Goal: Task Accomplishment & Management: Manage account settings

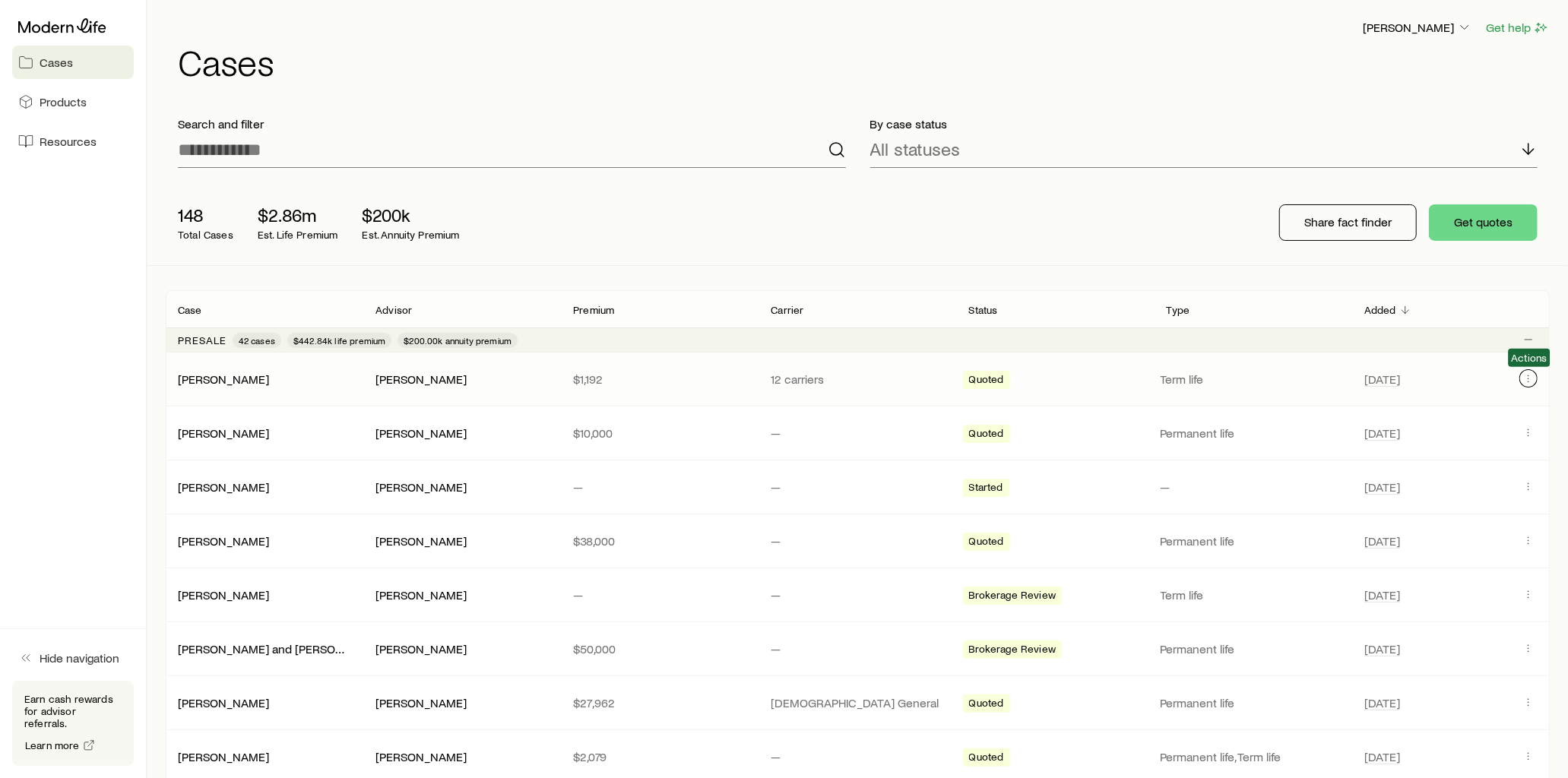
click at [1523, 378] on icon "Client cases" at bounding box center [1529, 378] width 12 height 12
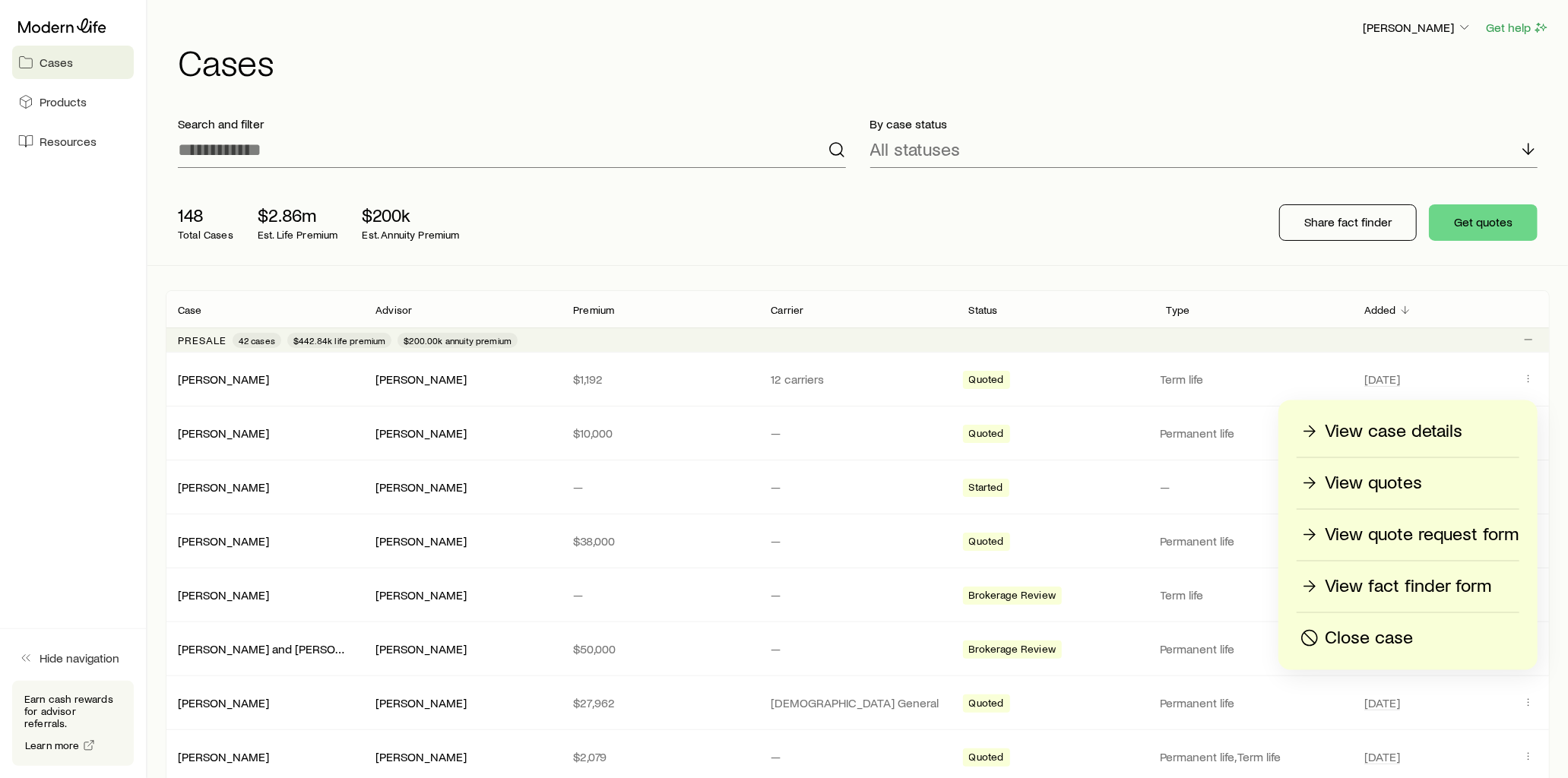
click at [1419, 586] on p "View fact finder form" at bounding box center [1408, 586] width 167 height 24
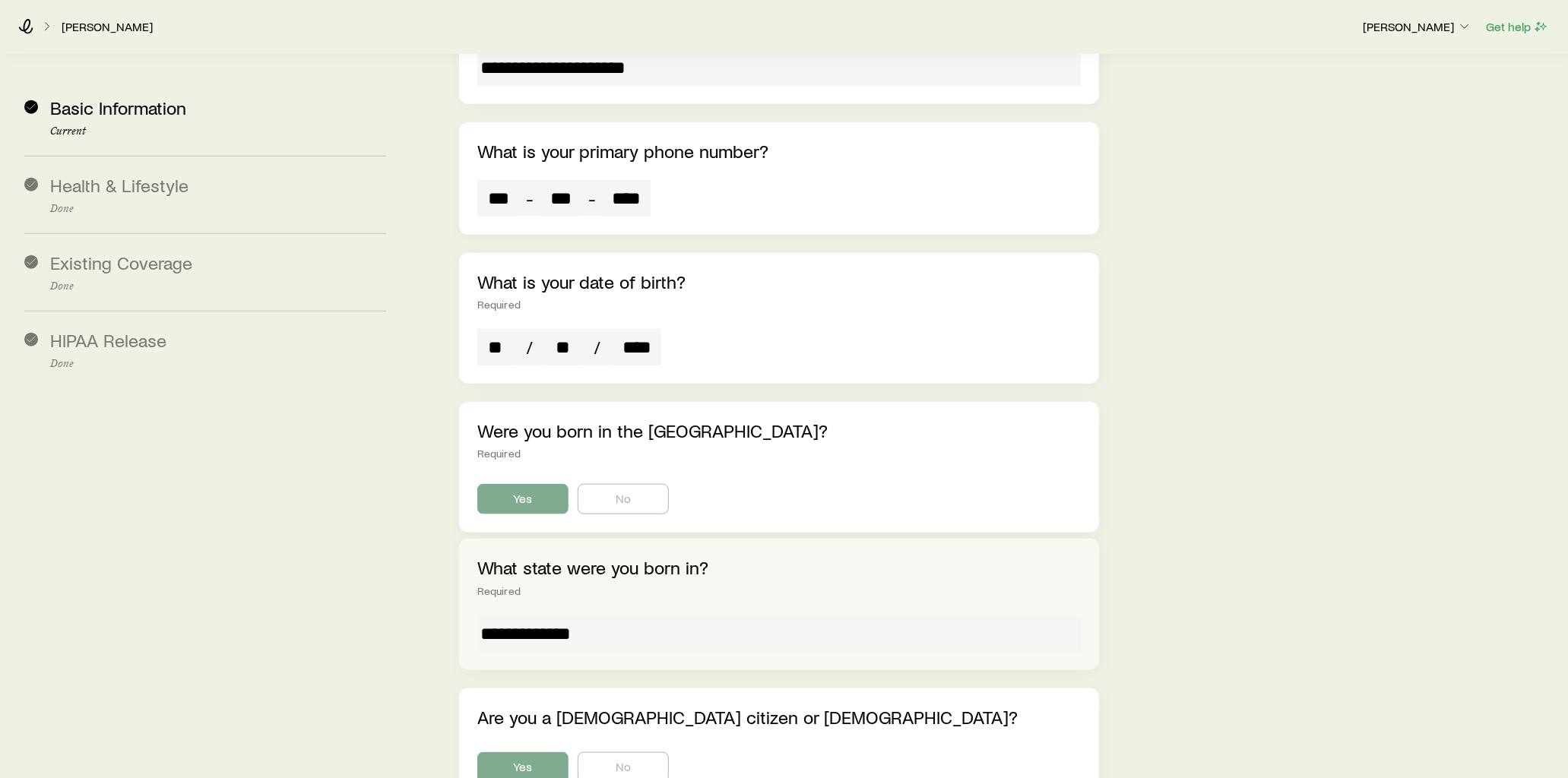
scroll to position [1278, 0]
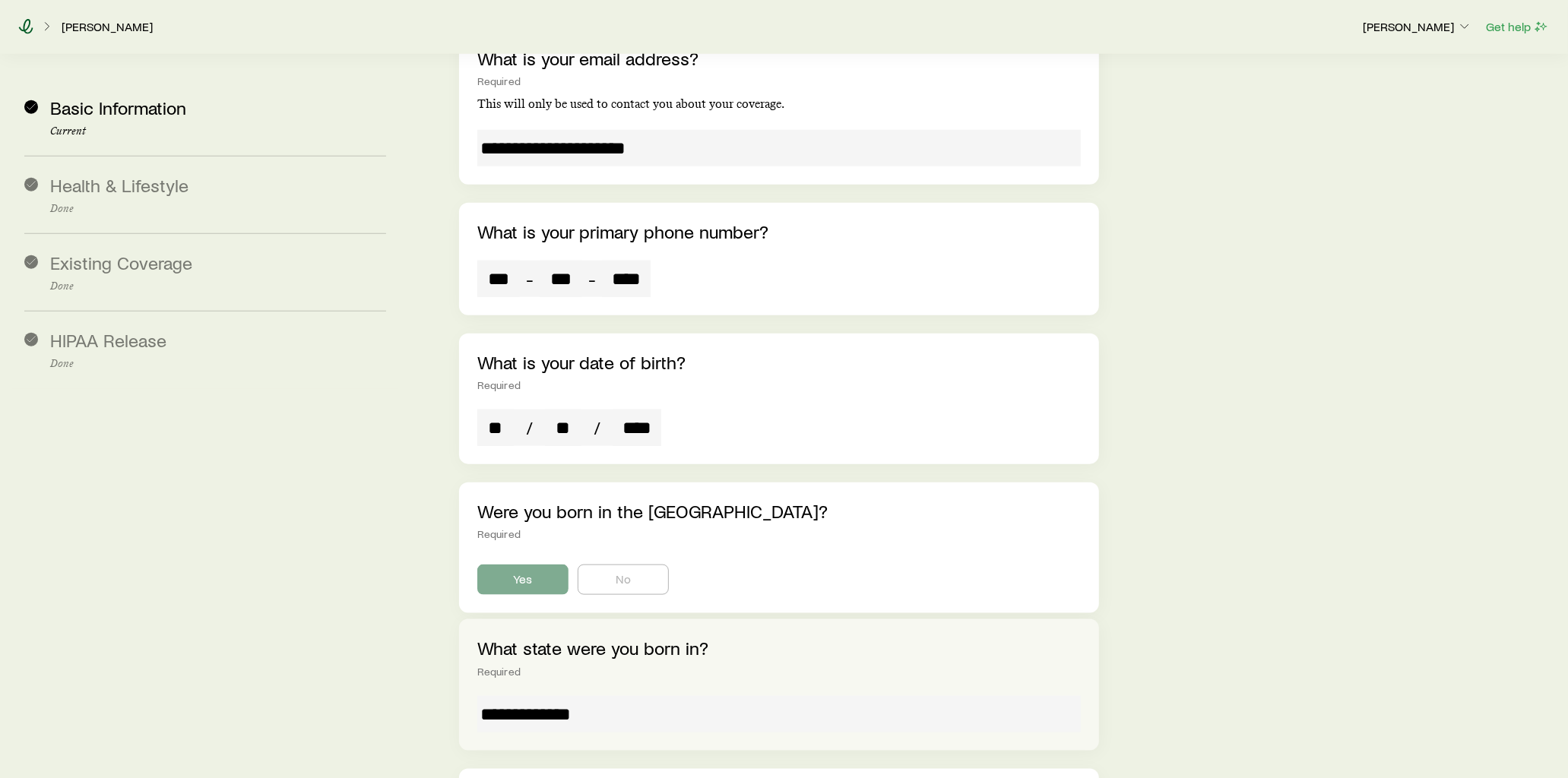
click at [24, 28] on icon at bounding box center [26, 27] width 14 height 15
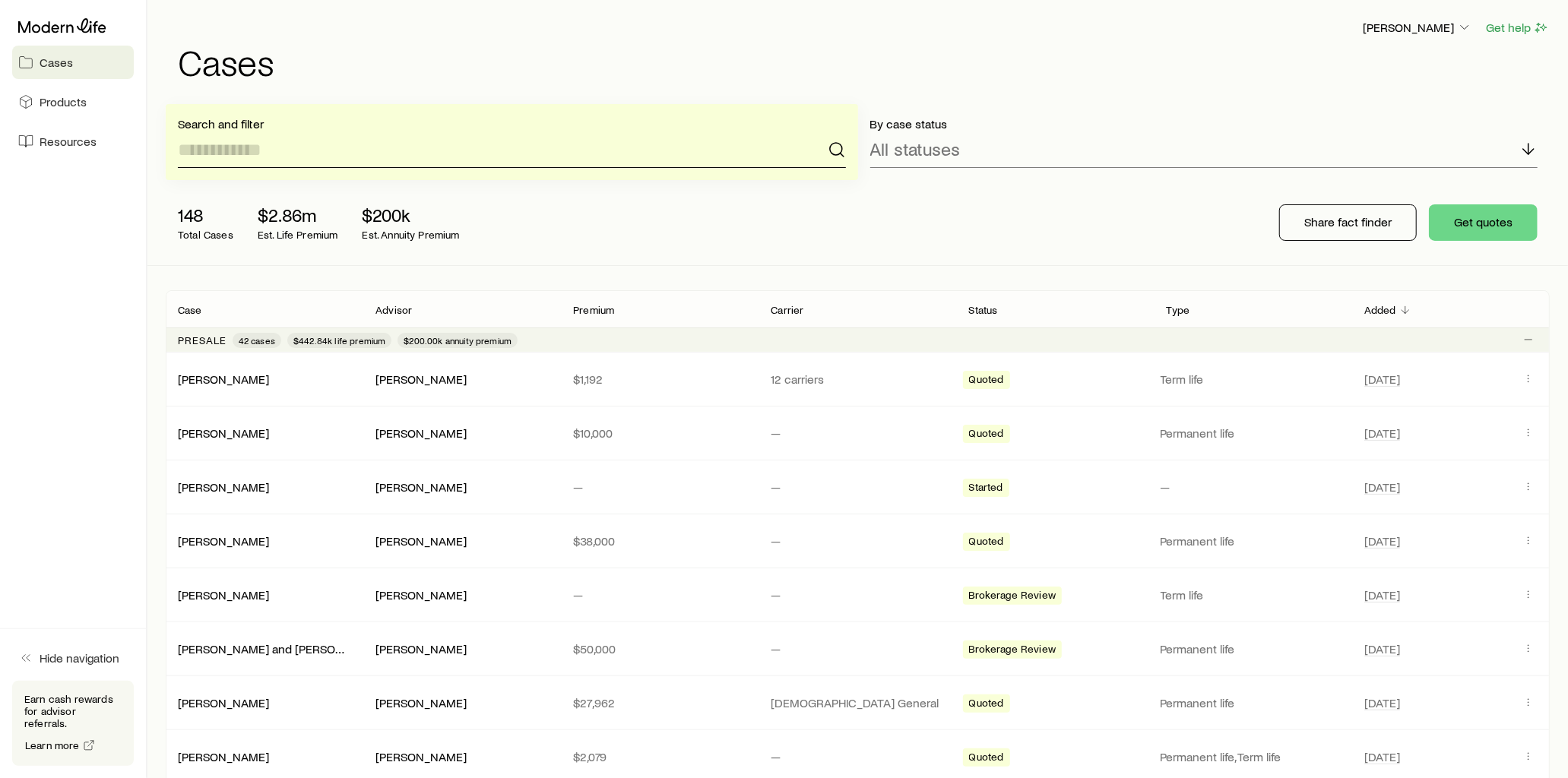
click at [261, 144] on input at bounding box center [512, 149] width 668 height 36
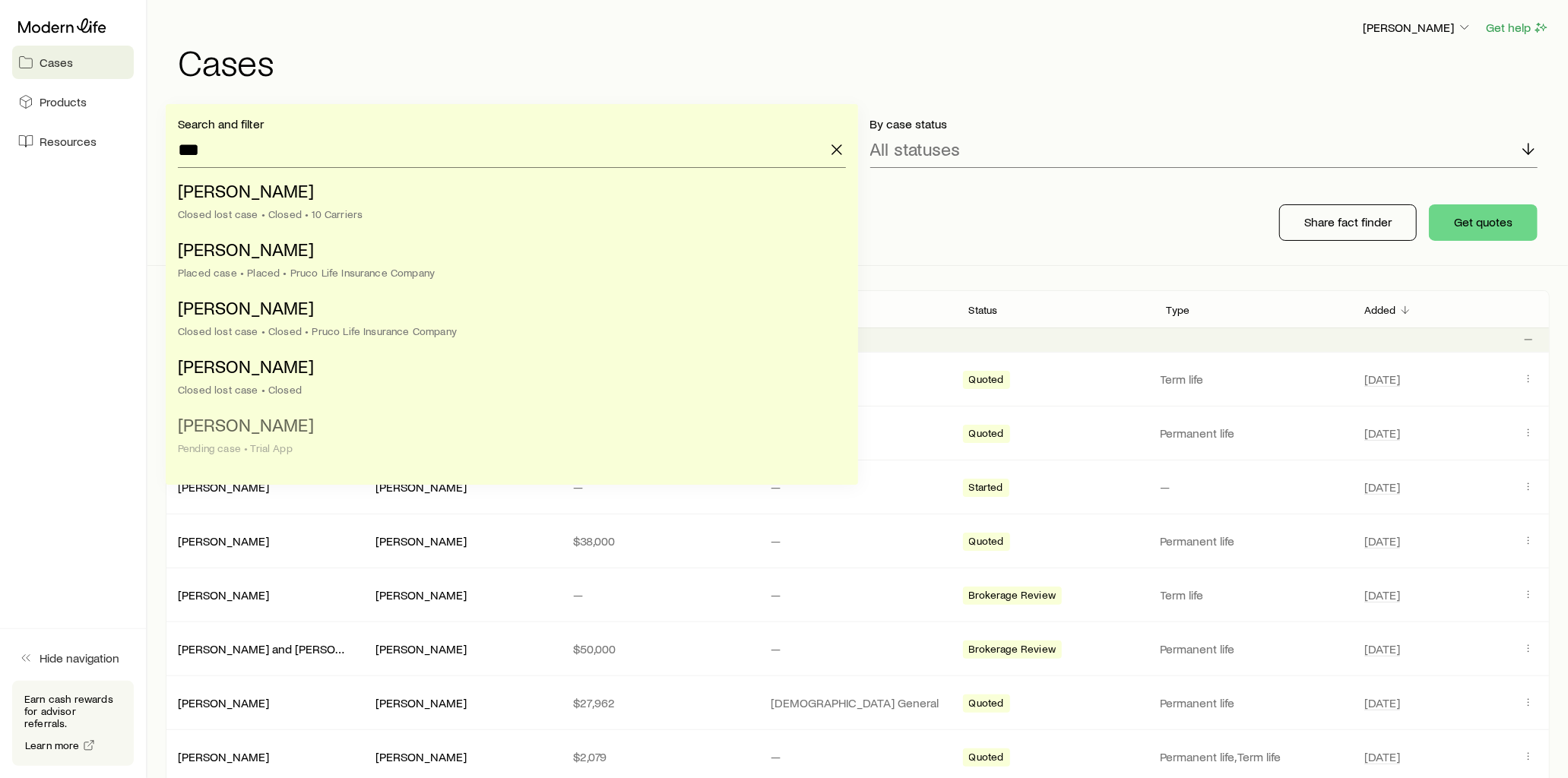
click at [251, 429] on span "[PERSON_NAME]" at bounding box center [246, 424] width 136 height 22
type input "**********"
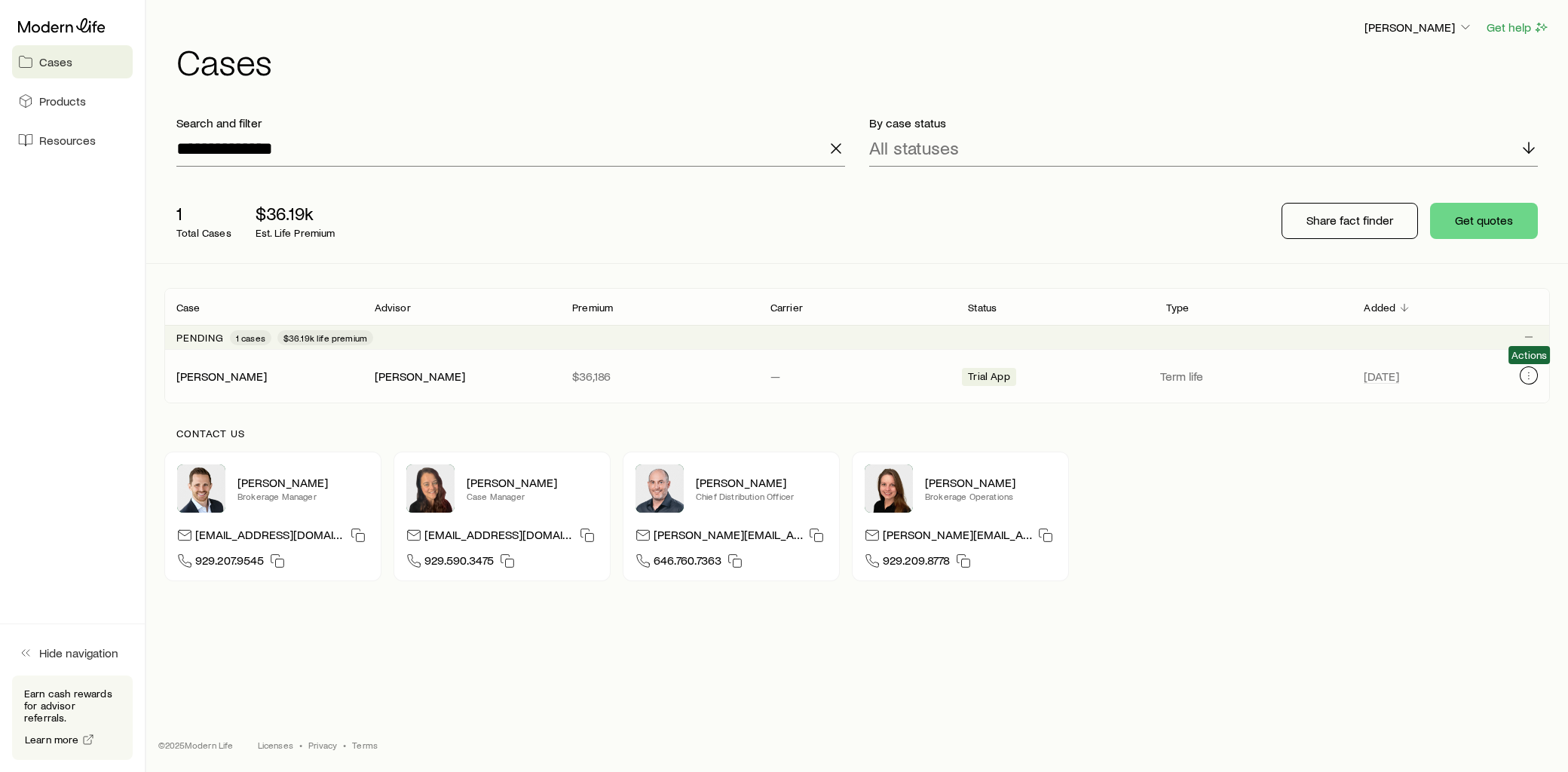
click at [1532, 379] on icon "Client cases" at bounding box center [1528, 375] width 12 height 12
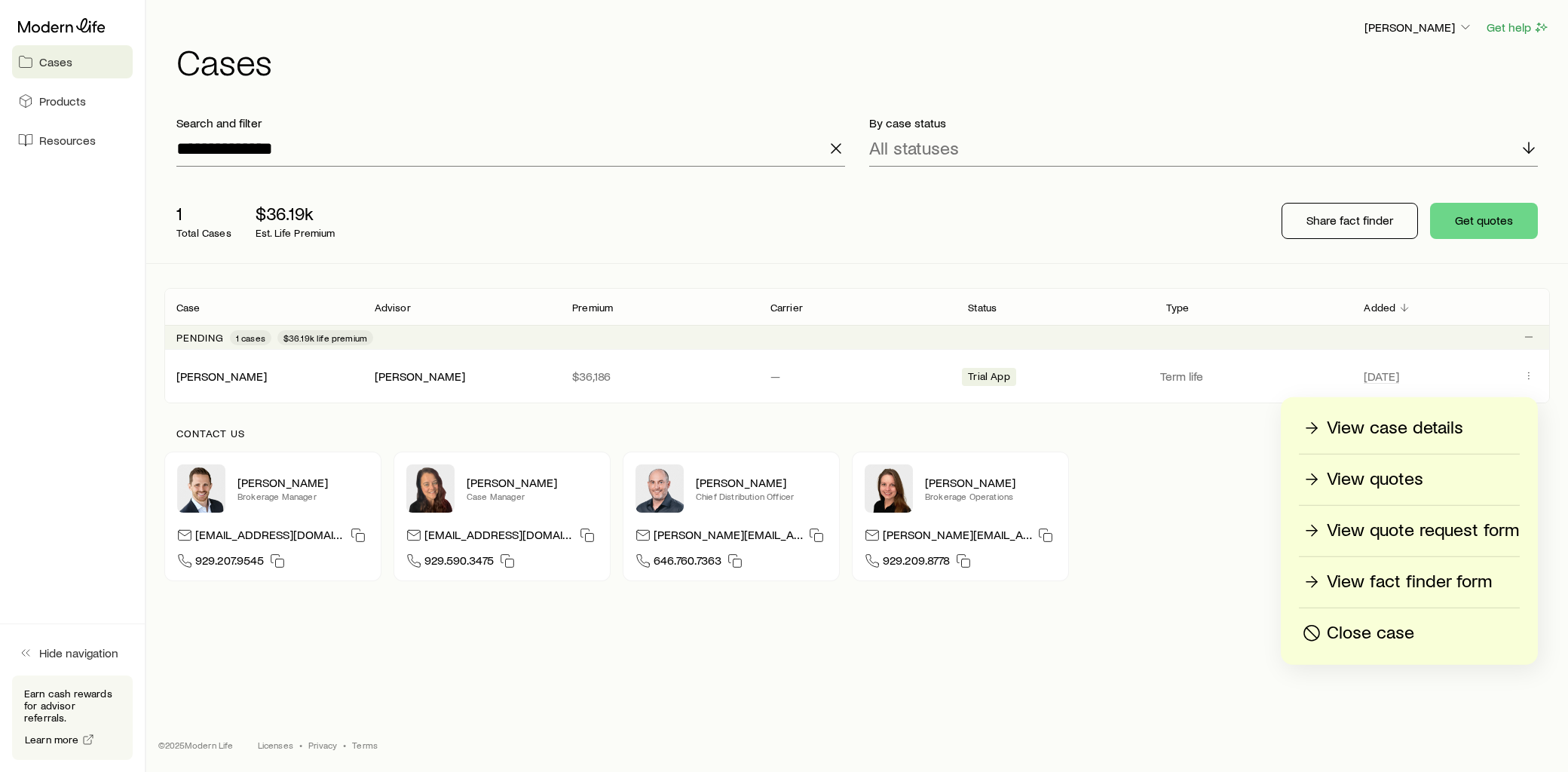
click at [1444, 581] on p "View fact finder form" at bounding box center [1409, 581] width 165 height 24
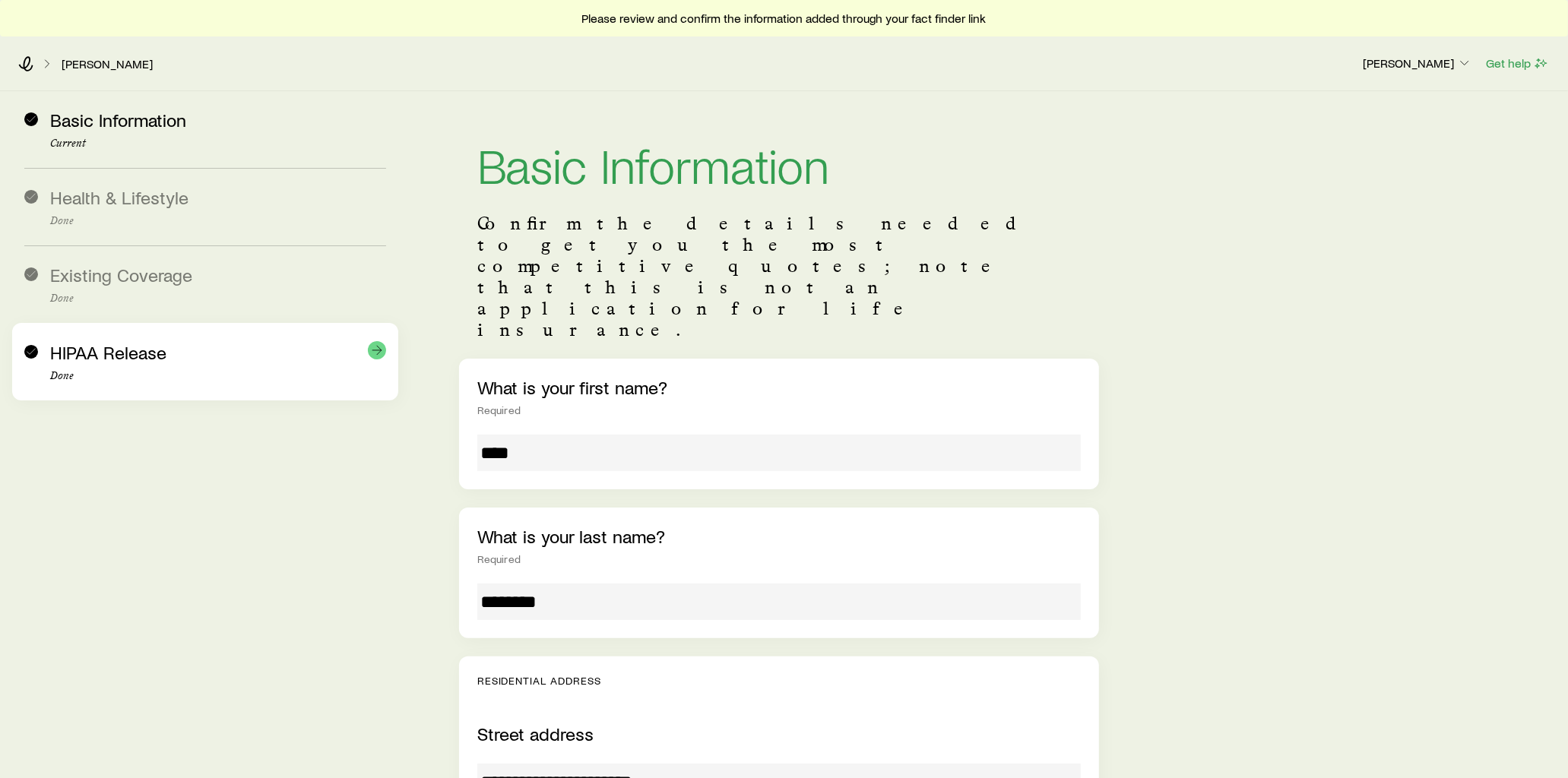
click at [187, 361] on div "HIPAA Release Done" at bounding box center [217, 362] width 336 height 40
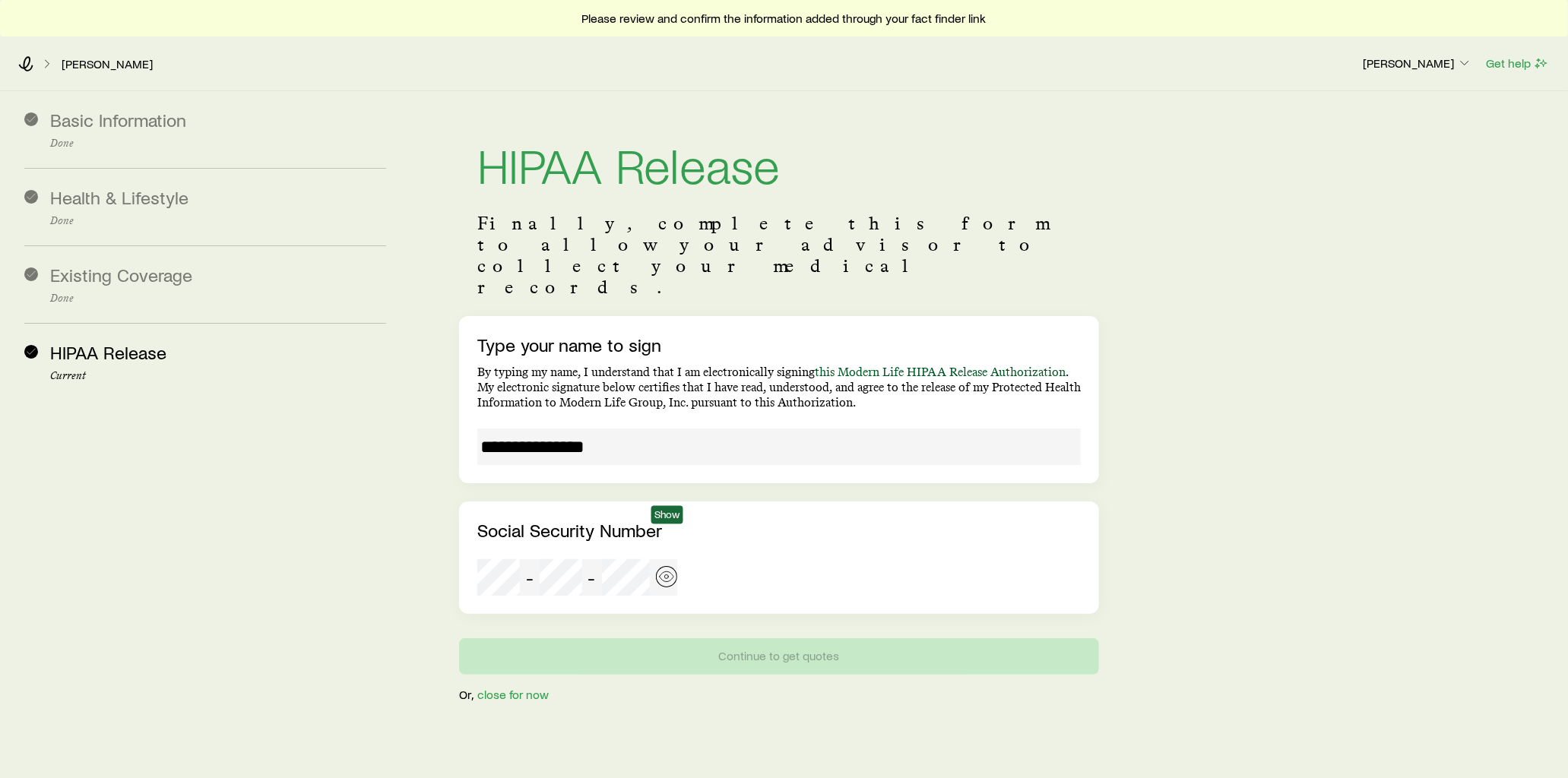
click at [673, 569] on icon "button" at bounding box center [666, 577] width 15 height 15
click at [28, 64] on icon at bounding box center [26, 64] width 14 height 15
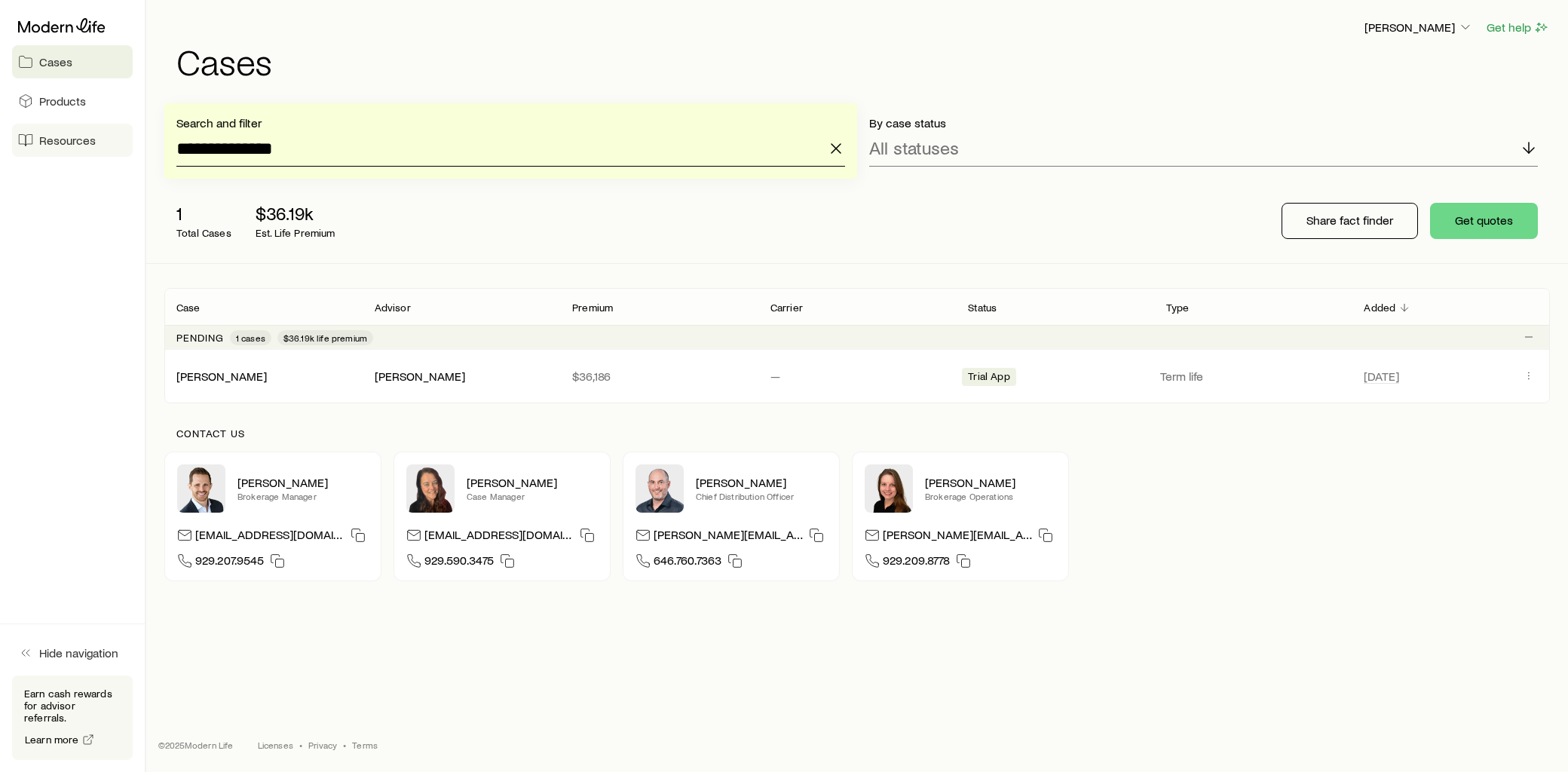
drag, startPoint x: 295, startPoint y: 160, endPoint x: 64, endPoint y: 156, distance: 231.0
click at [64, 156] on div "**********" at bounding box center [784, 386] width 1568 height 772
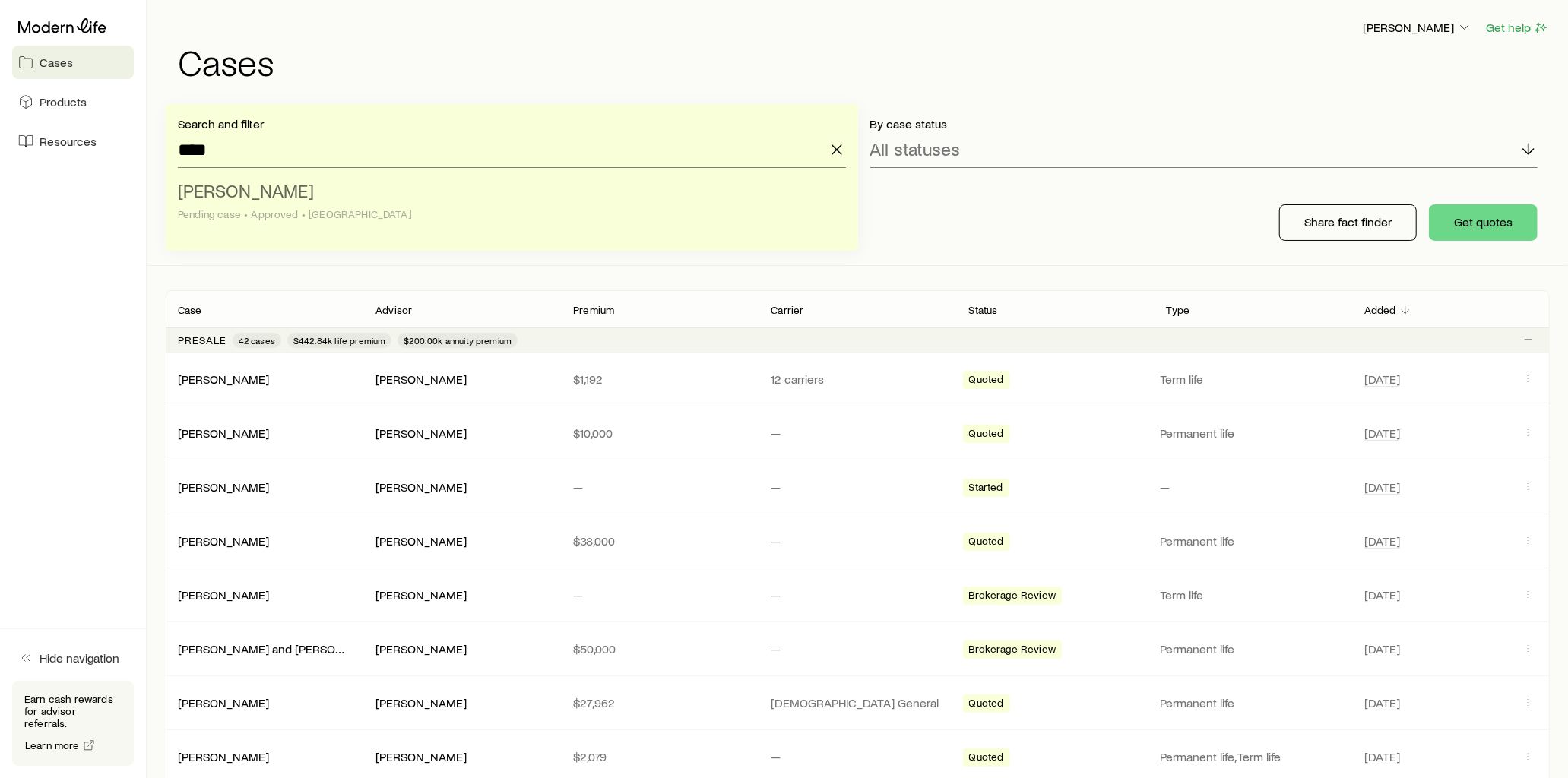
click at [205, 196] on span "[PERSON_NAME]" at bounding box center [246, 189] width 136 height 22
type input "**********"
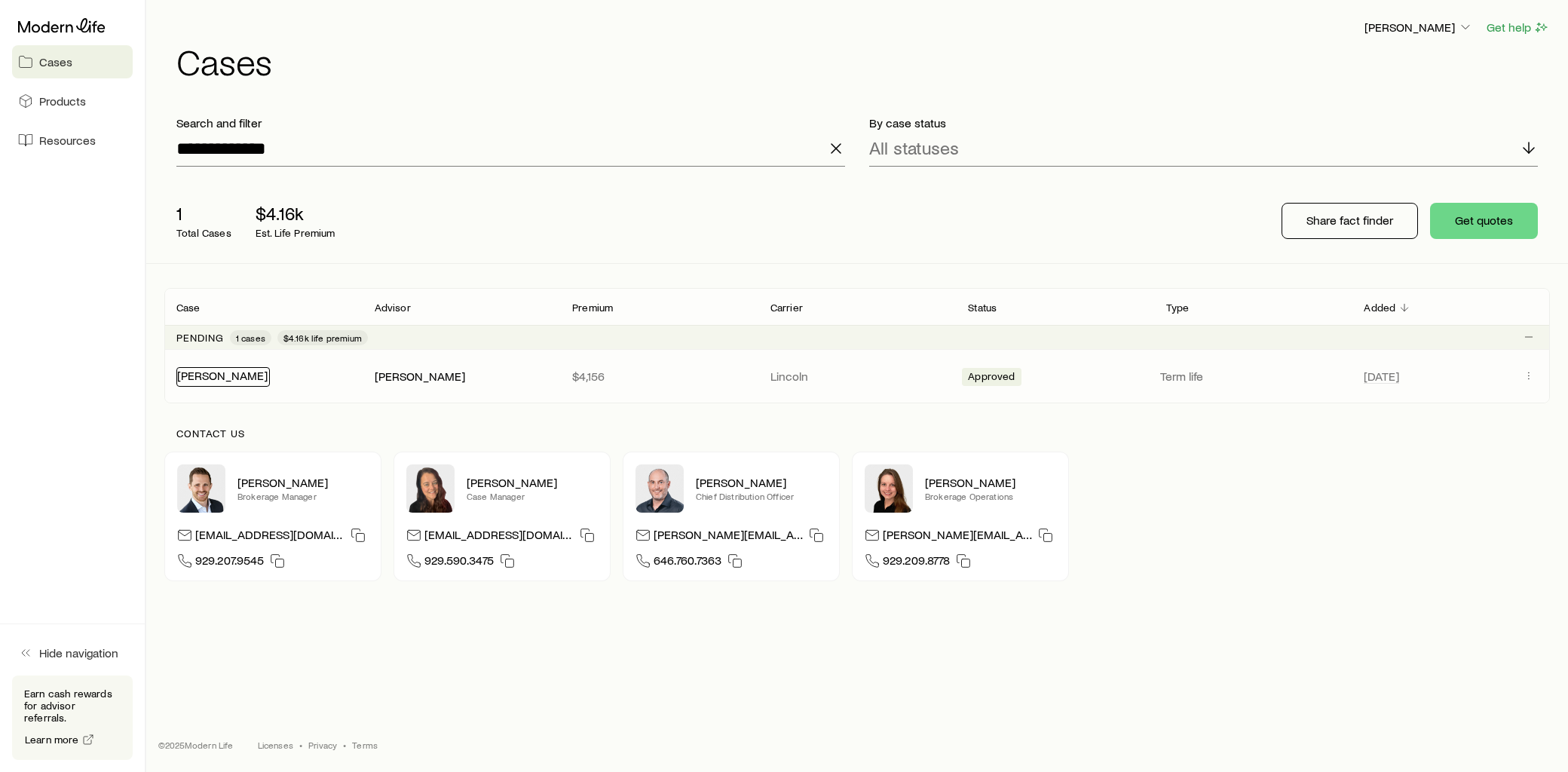
click at [215, 379] on link "[PERSON_NAME]" at bounding box center [222, 375] width 90 height 14
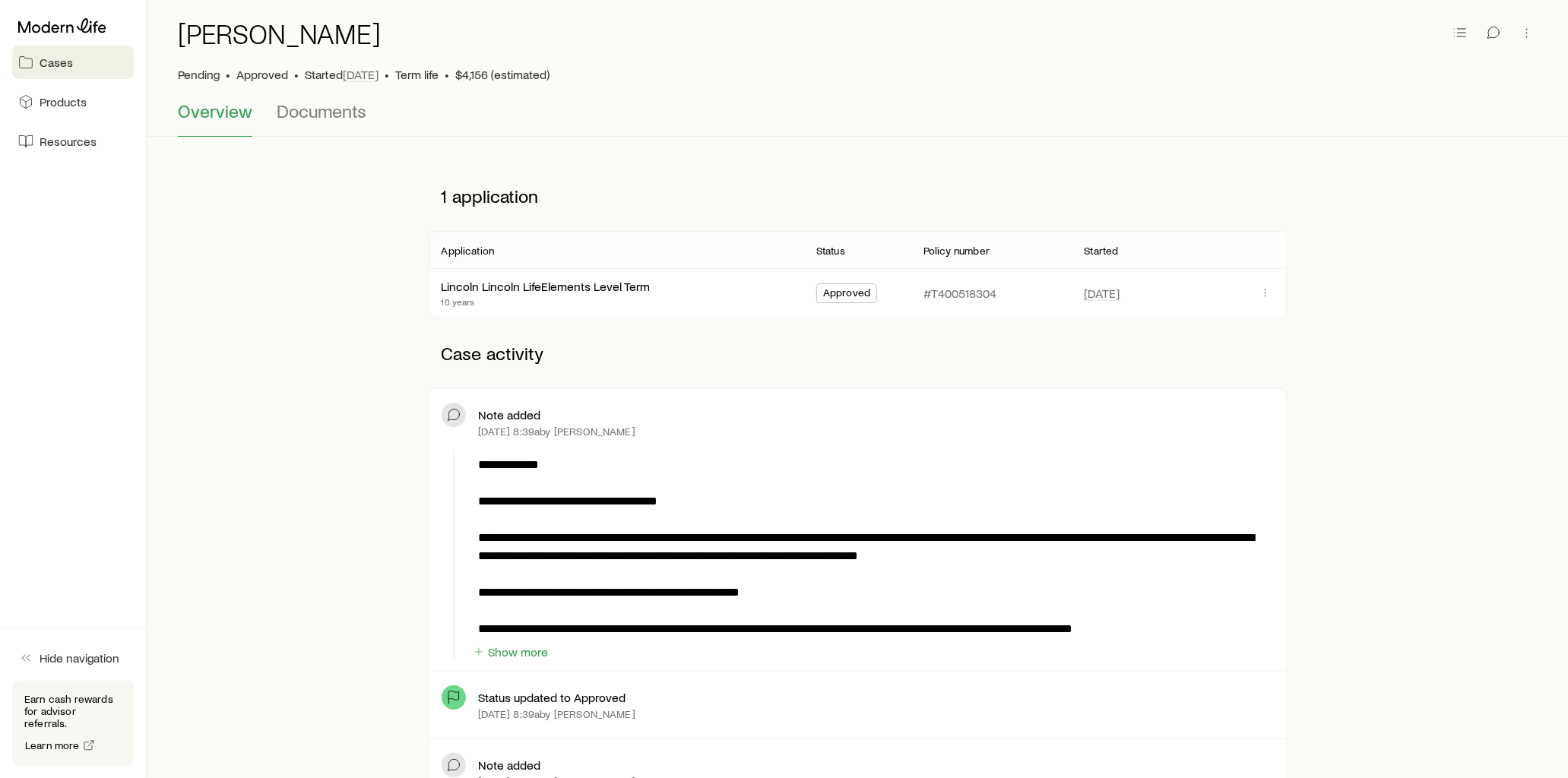
scroll to position [84, 0]
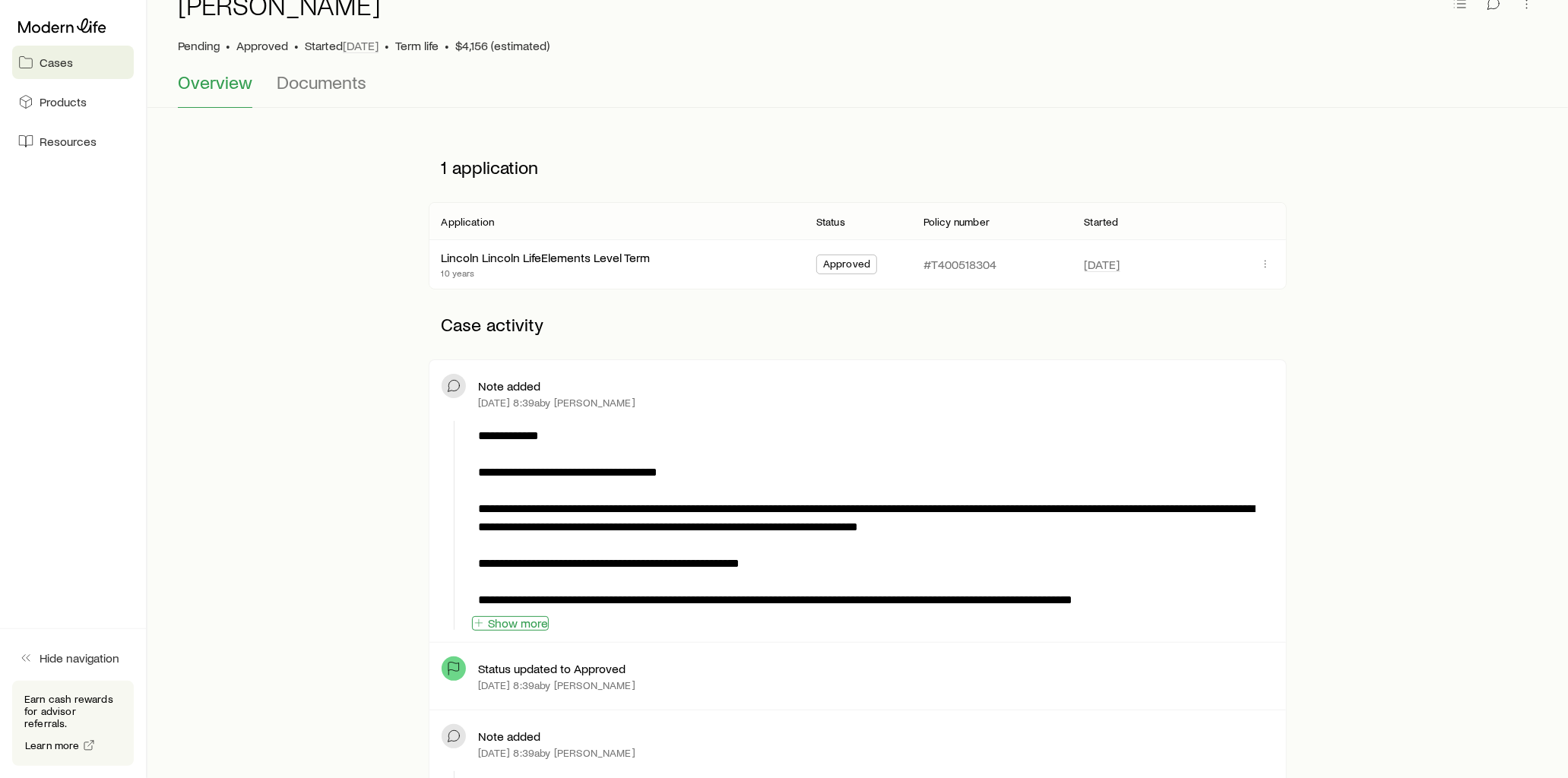
click at [529, 629] on button "Show more" at bounding box center [510, 623] width 77 height 14
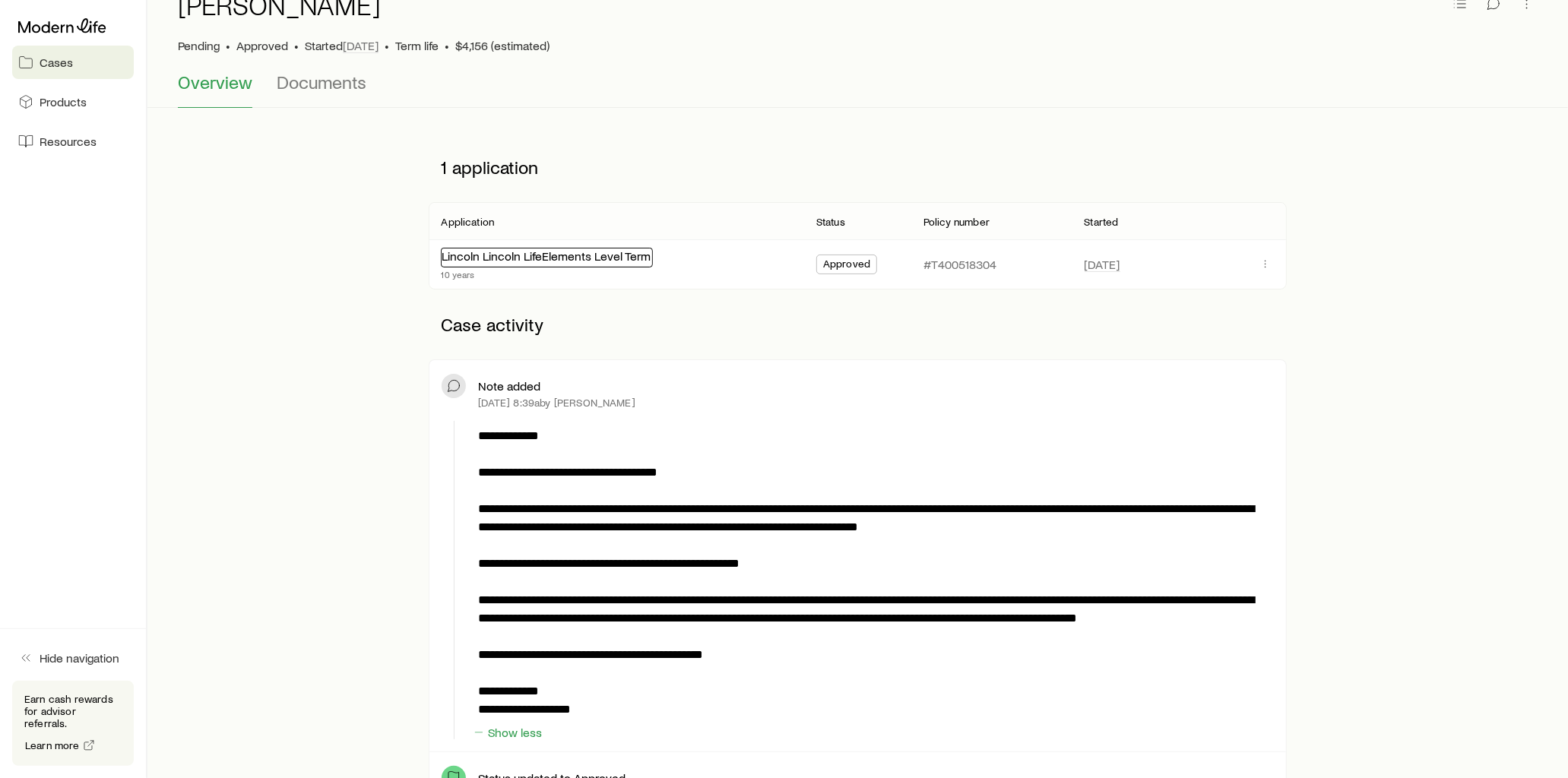
click at [631, 256] on link "Lincoln Lincoln LifeElements Level Term" at bounding box center [546, 256] width 209 height 14
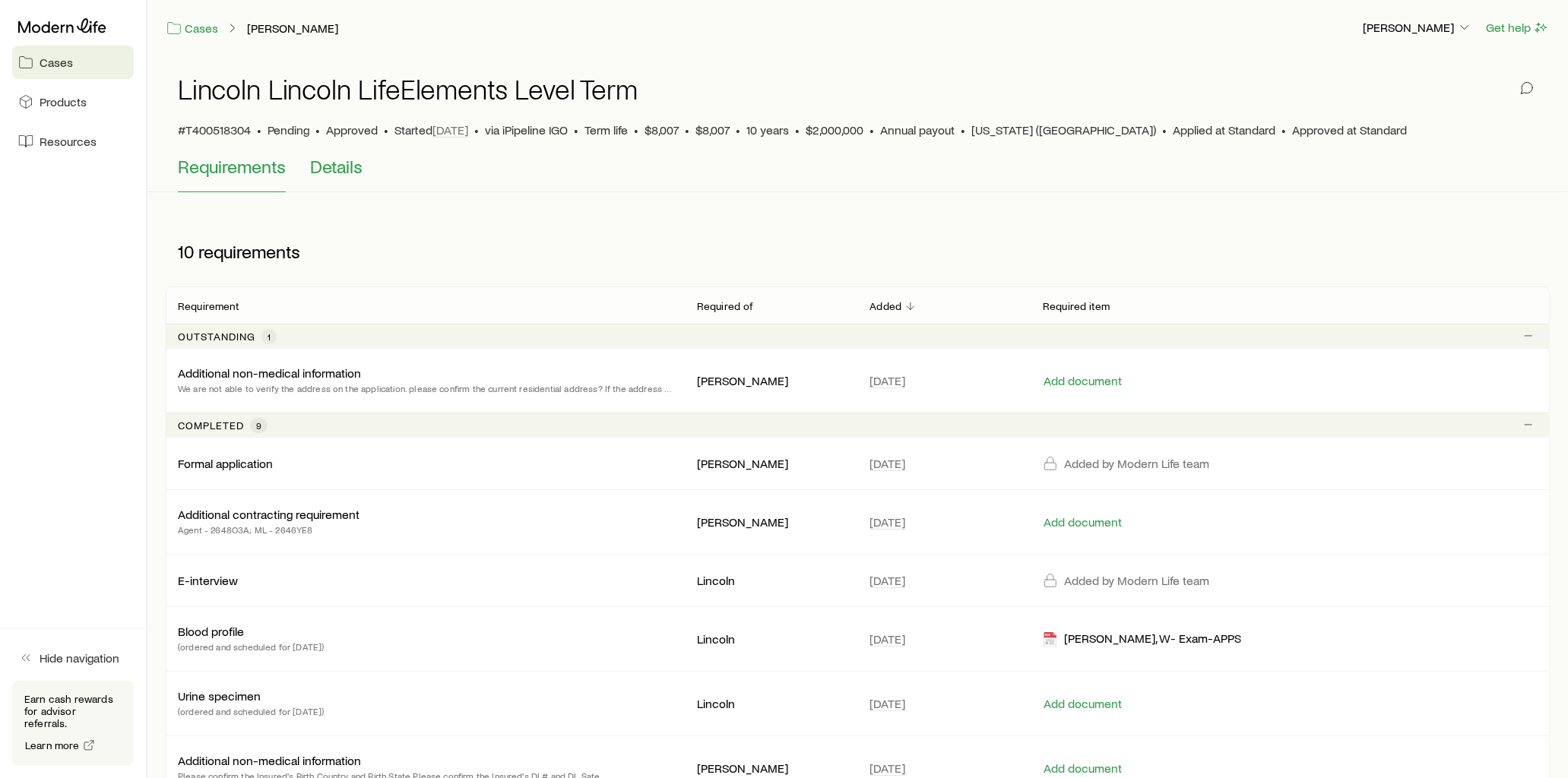
click at [323, 168] on span "Details" at bounding box center [336, 167] width 53 height 21
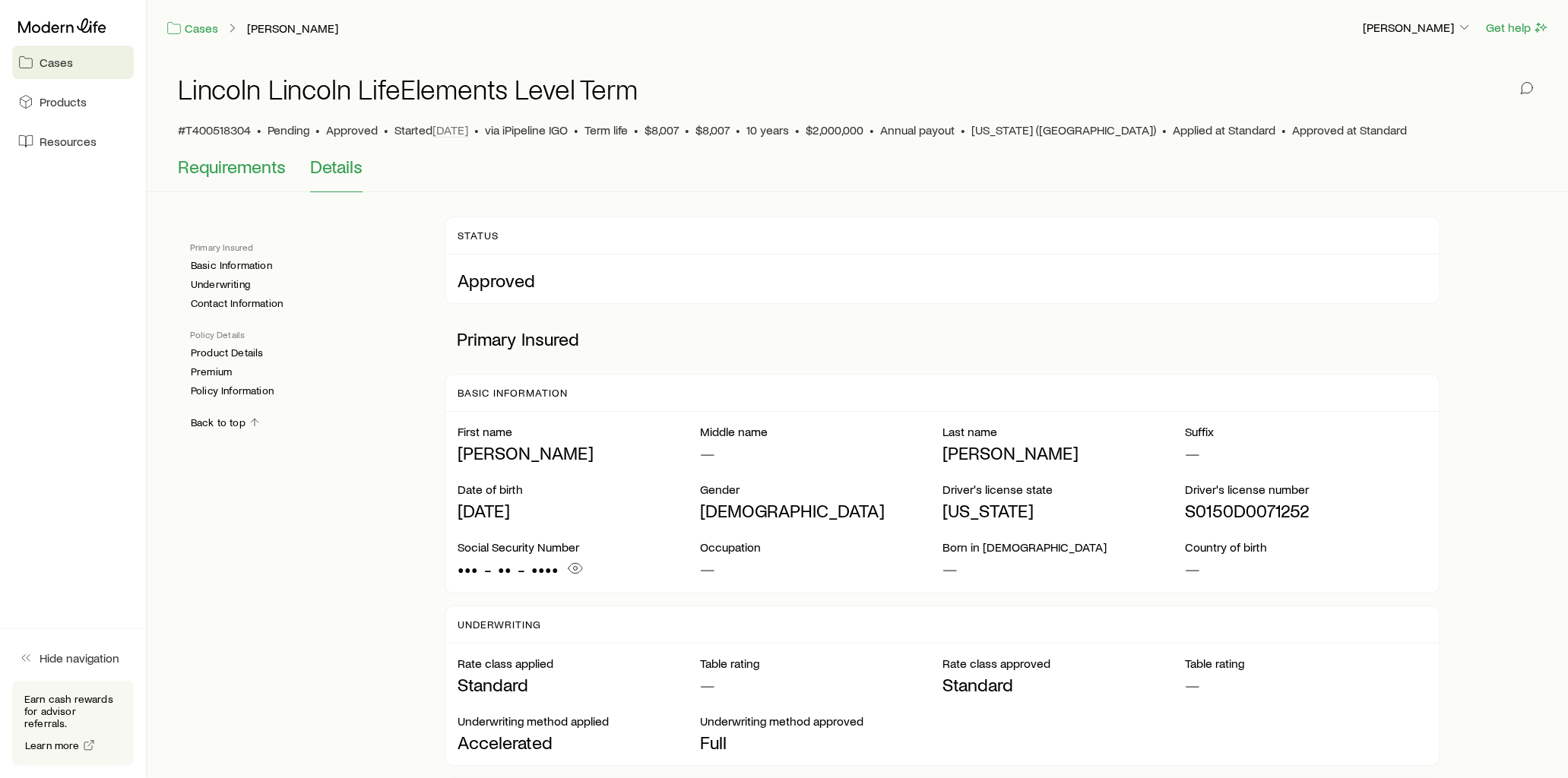
click at [271, 169] on span "Requirements" at bounding box center [232, 167] width 108 height 21
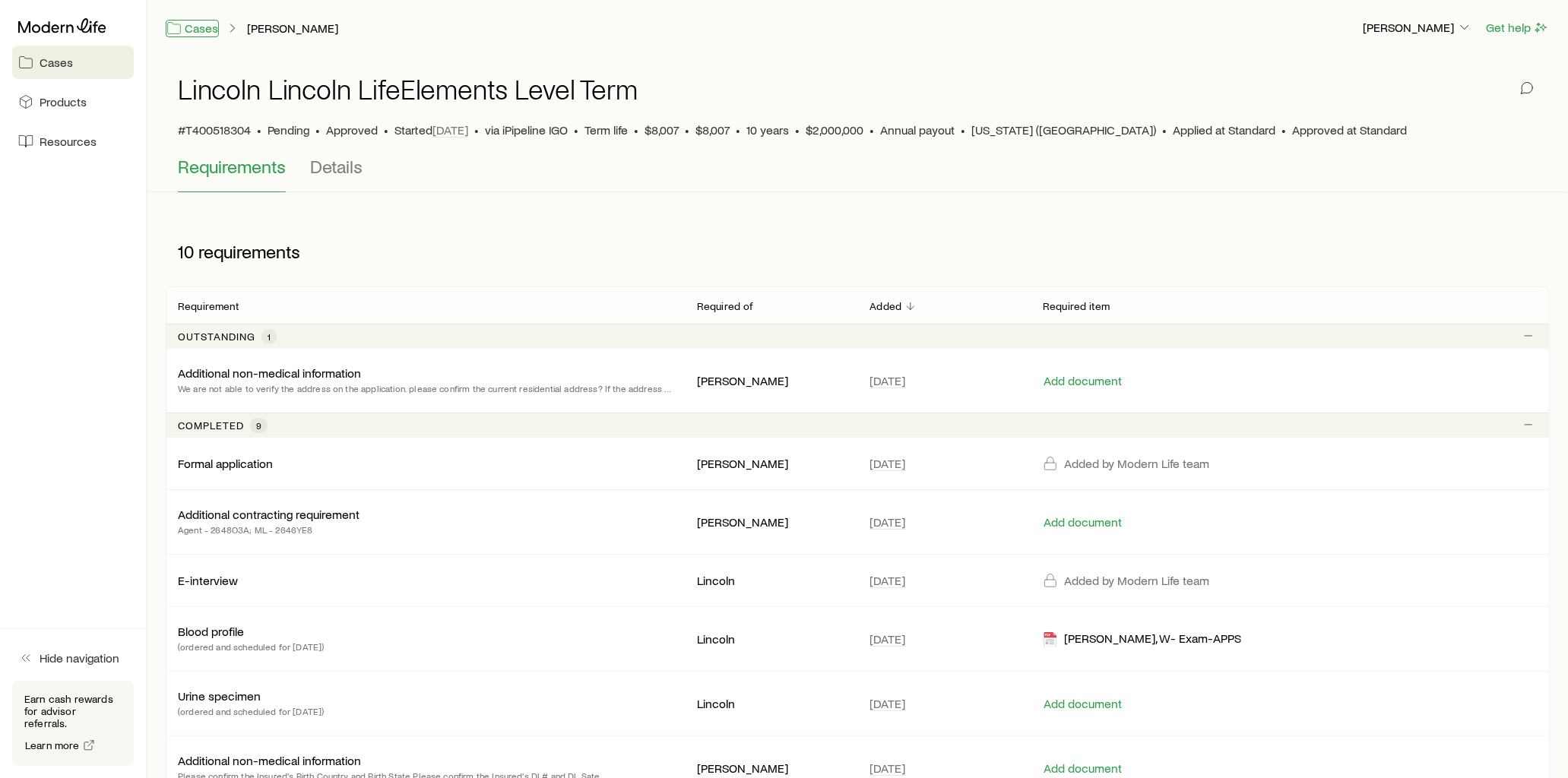
click at [193, 28] on link "Cases" at bounding box center [192, 29] width 54 height 17
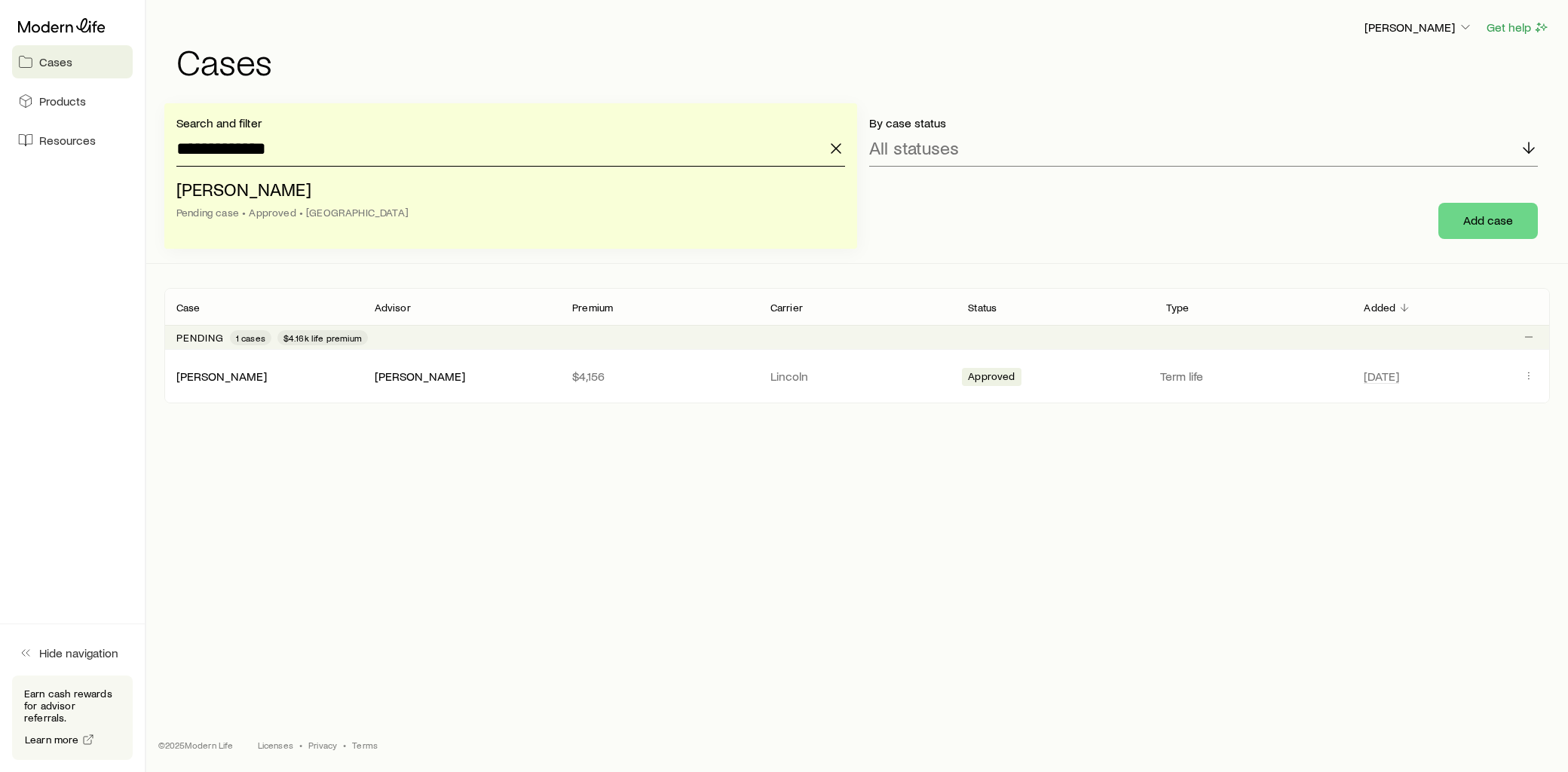
drag, startPoint x: 287, startPoint y: 155, endPoint x: 35, endPoint y: 169, distance: 252.4
click at [35, 169] on div "**********" at bounding box center [784, 386] width 1568 height 772
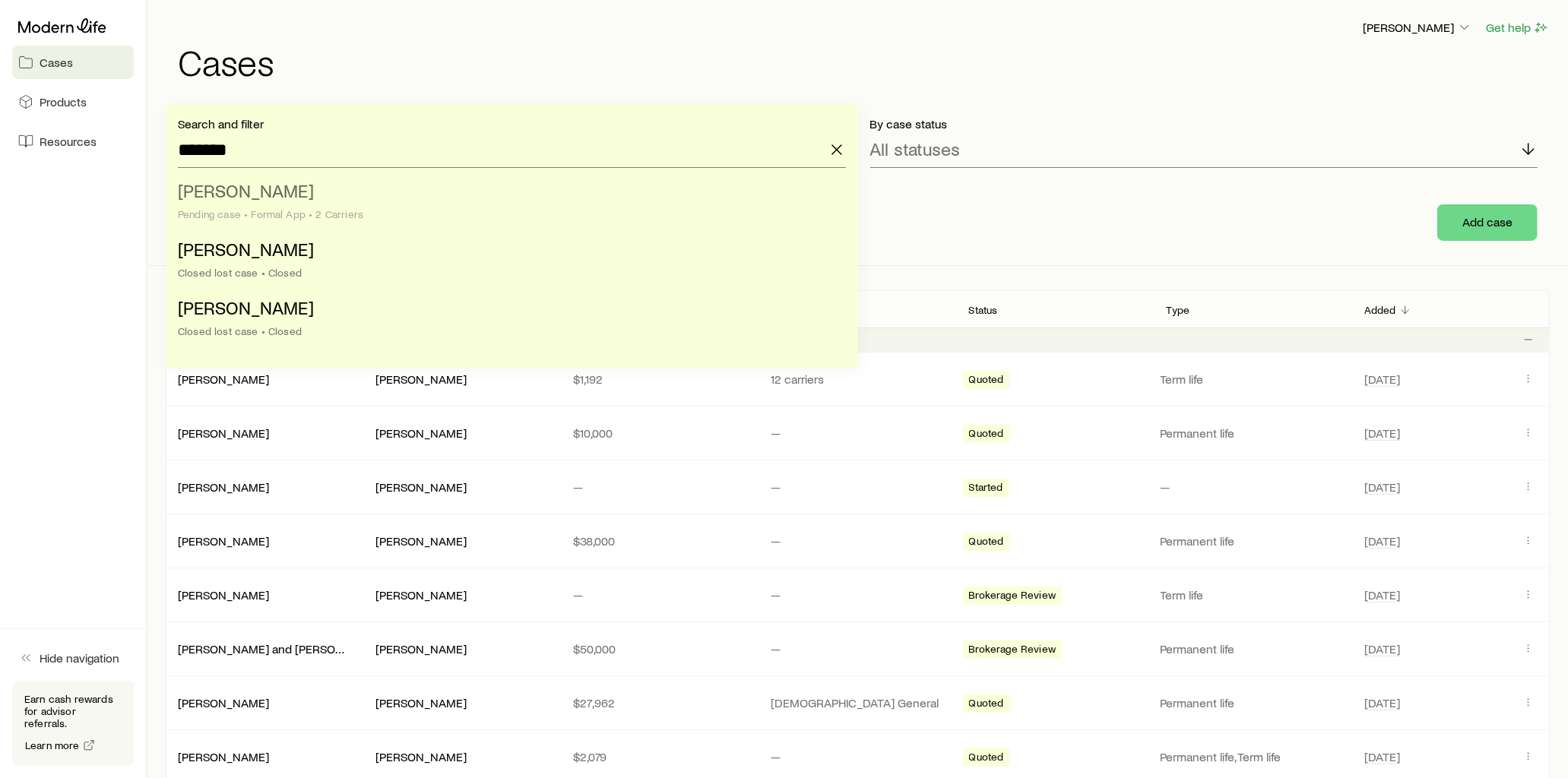
click at [252, 200] on span "[PERSON_NAME]" at bounding box center [246, 189] width 136 height 22
type input "**********"
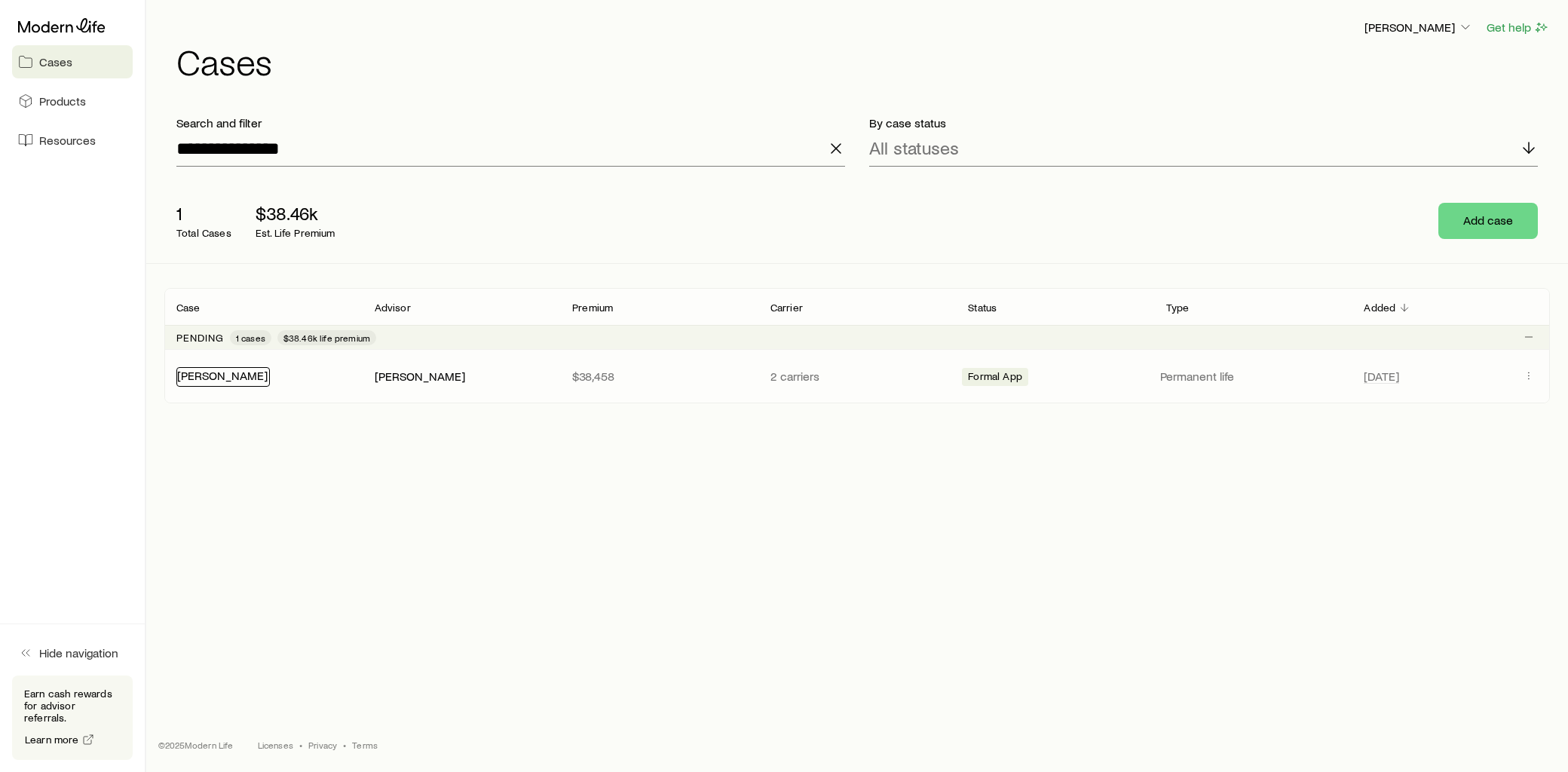
click at [238, 379] on link "[PERSON_NAME]" at bounding box center [222, 375] width 90 height 14
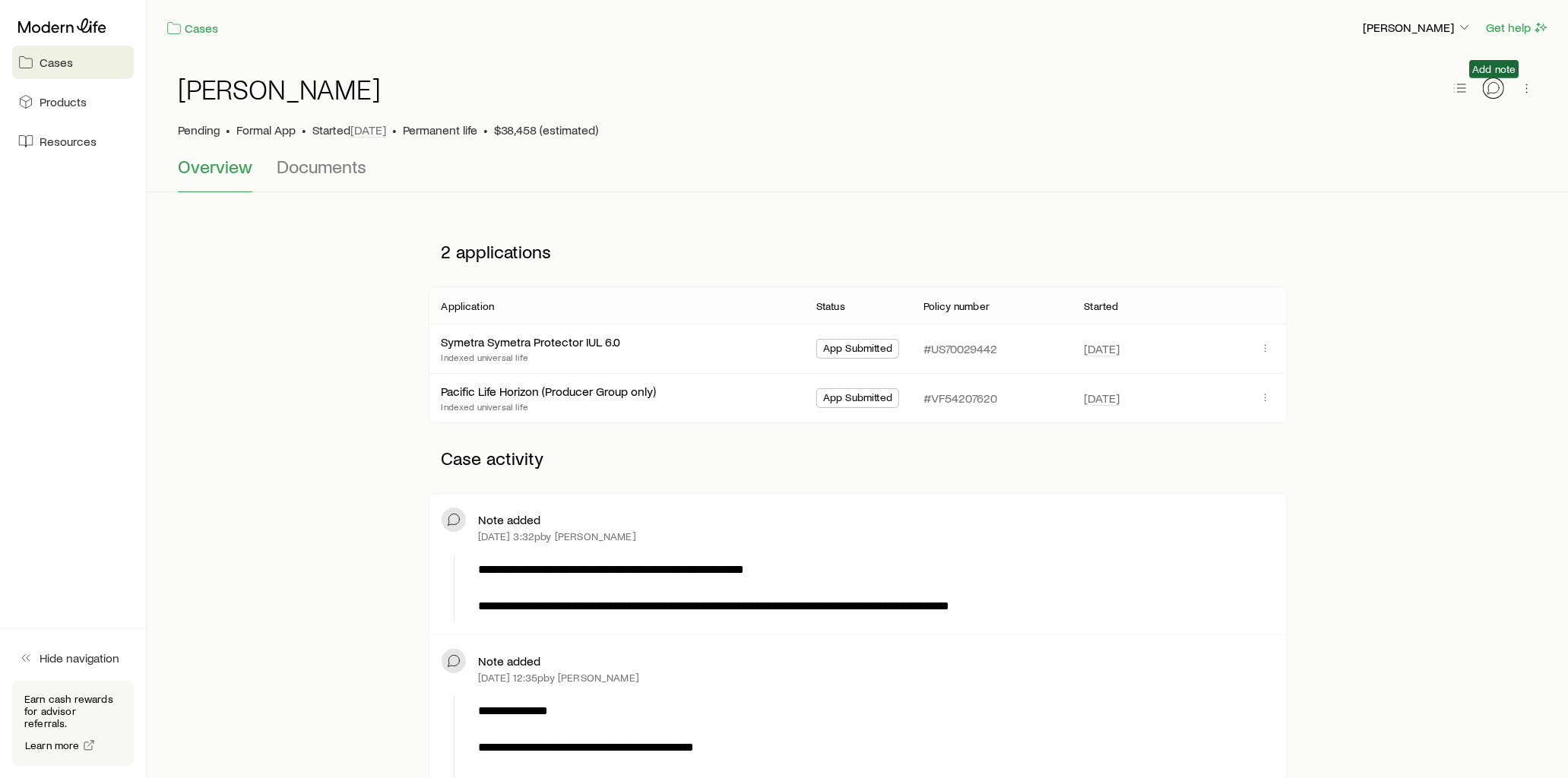
click at [1490, 93] on icon "button" at bounding box center [1494, 88] width 11 height 11
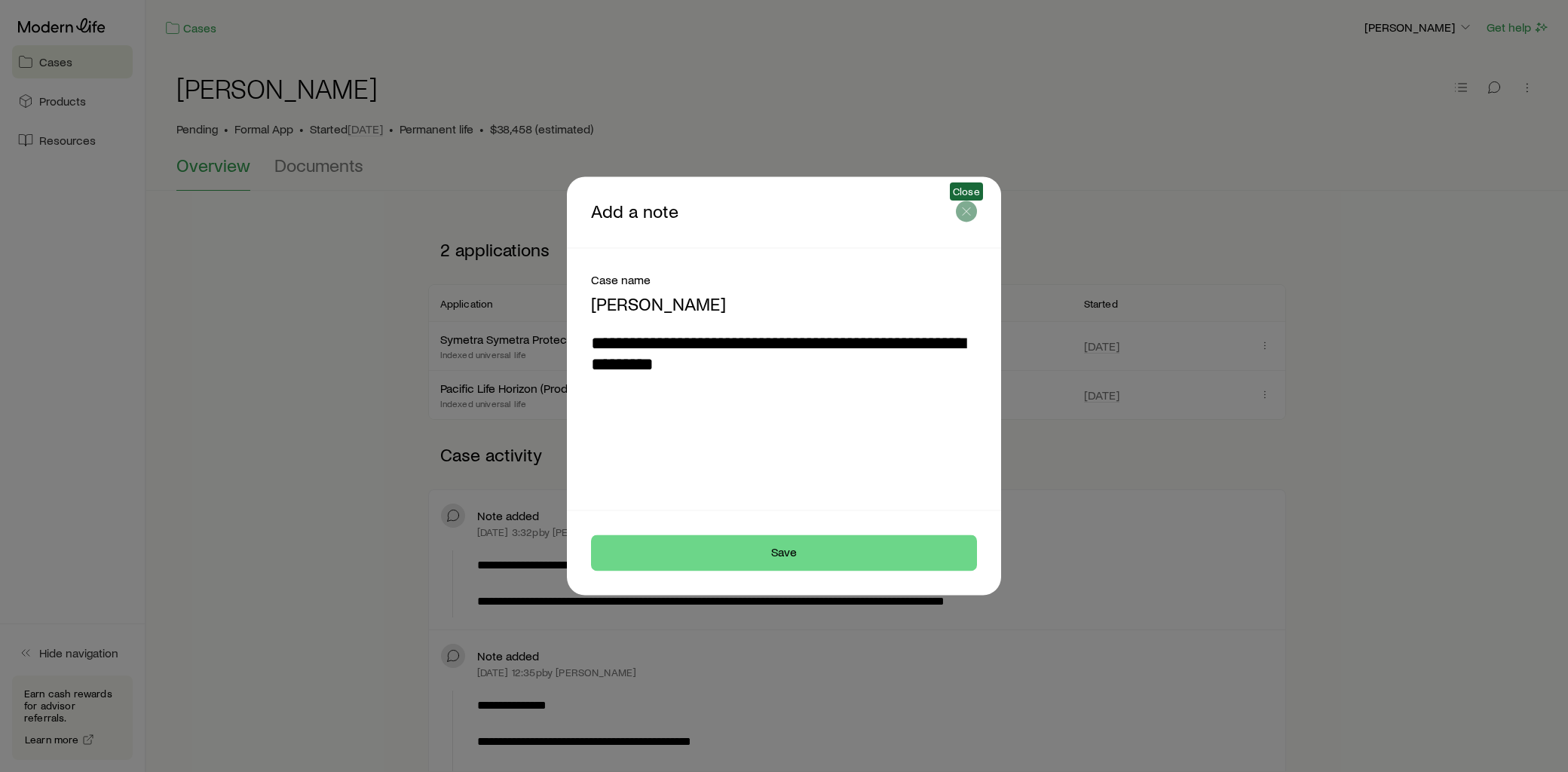
type textarea "**********"
click at [961, 214] on icon "button" at bounding box center [966, 211] width 15 height 15
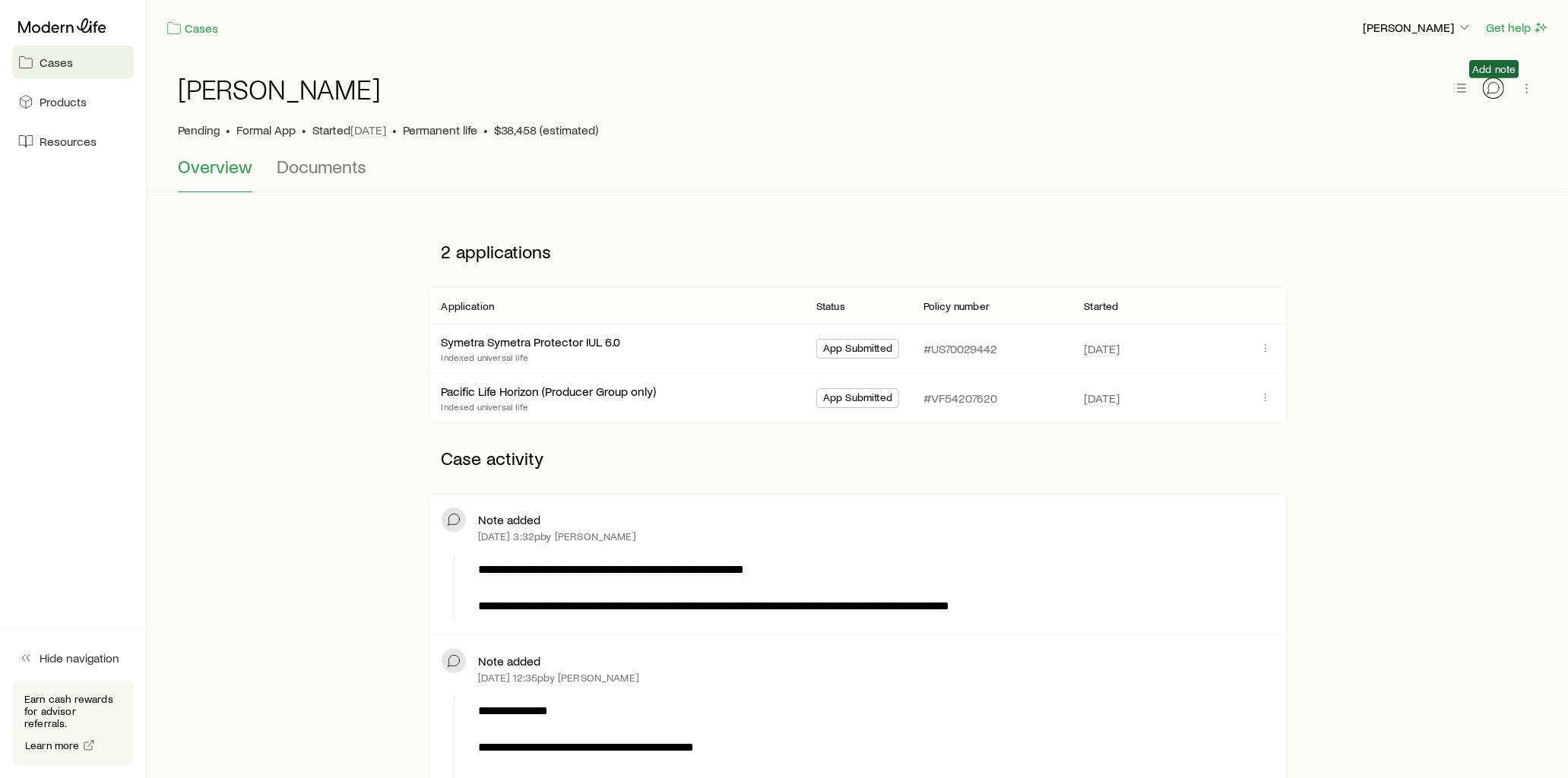
click at [1498, 87] on icon "button" at bounding box center [1493, 88] width 15 height 15
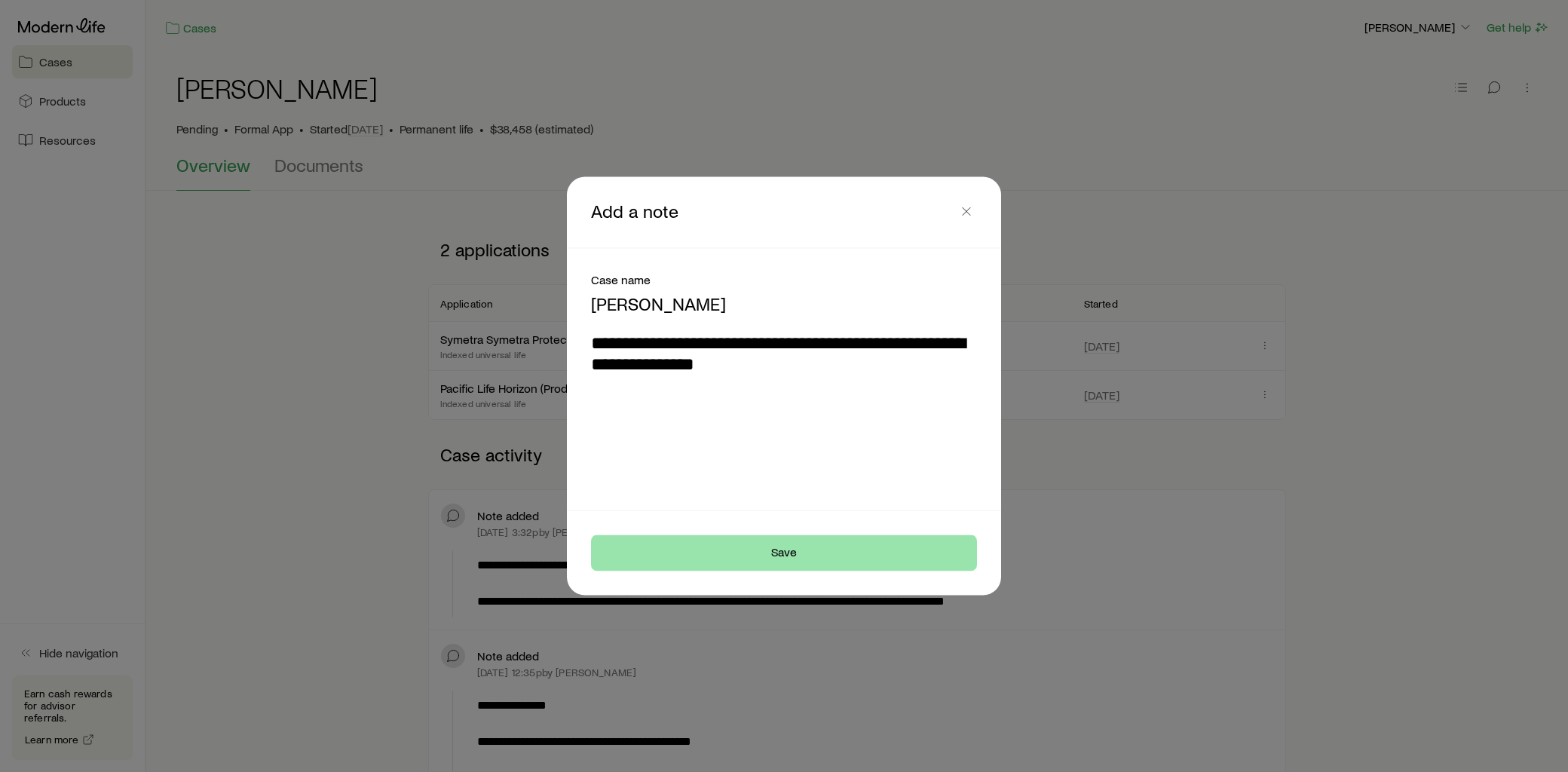
type textarea "**********"
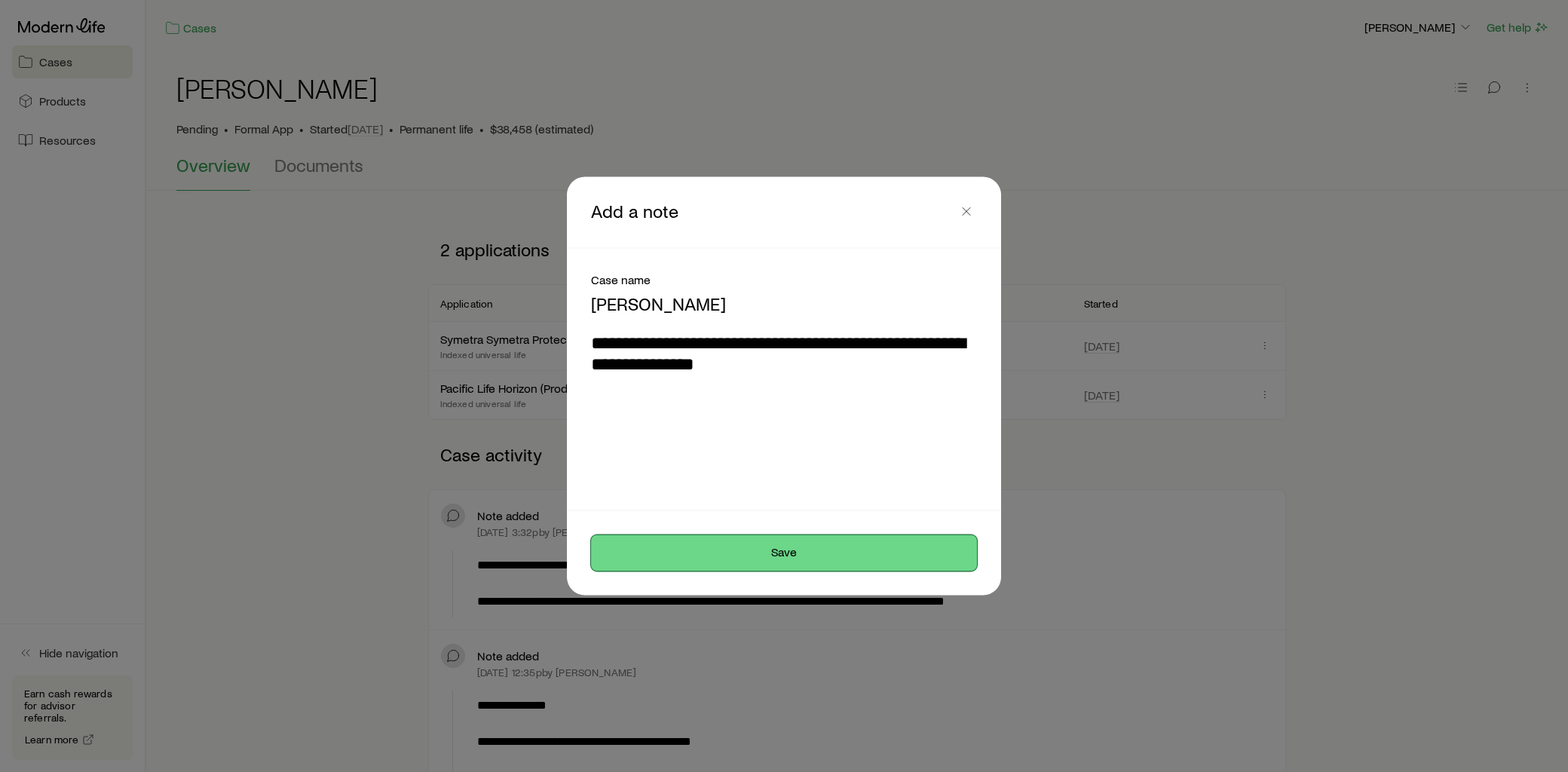
click at [826, 541] on button "Save" at bounding box center [784, 554] width 386 height 36
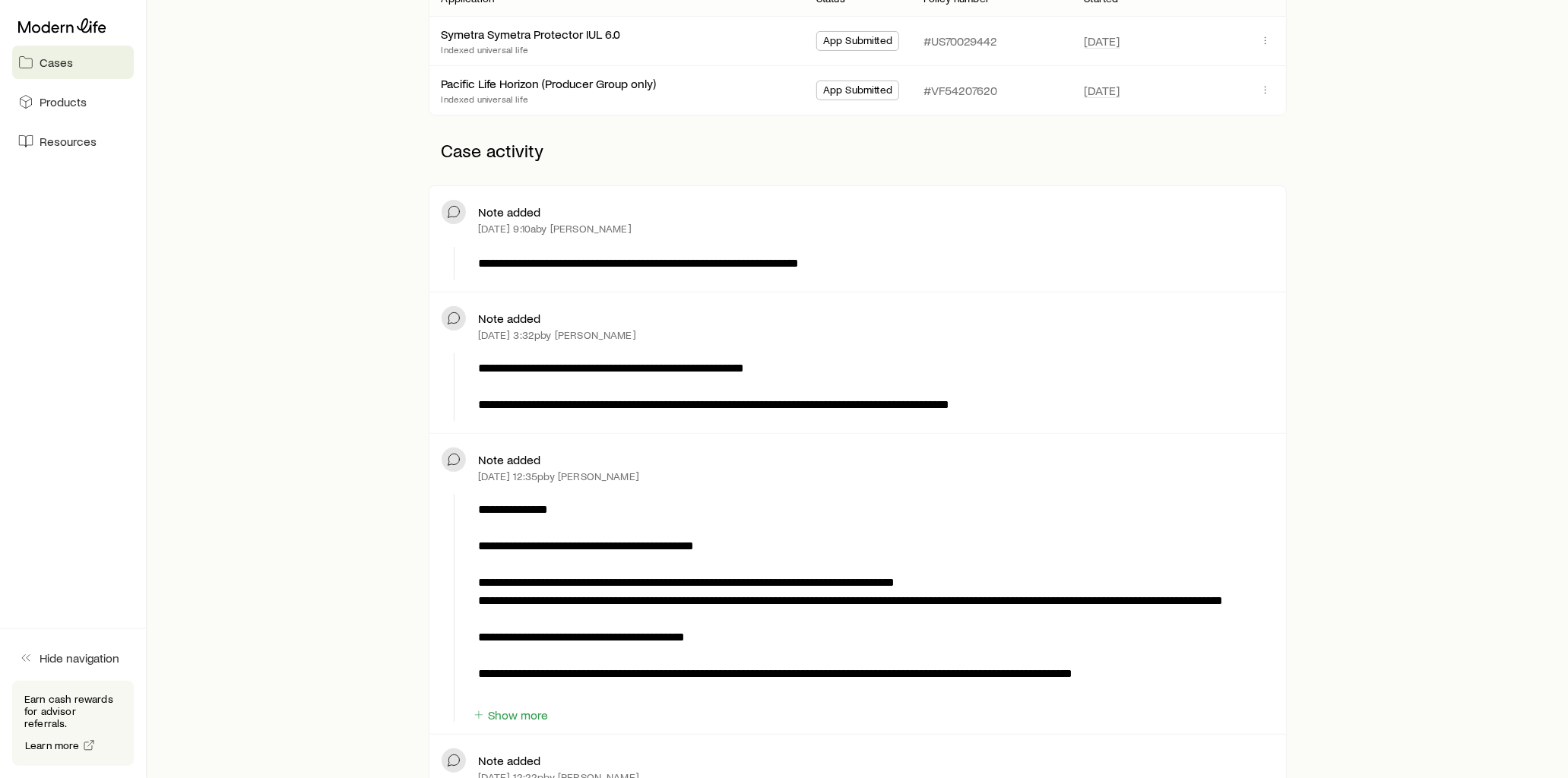
scroll to position [338, 0]
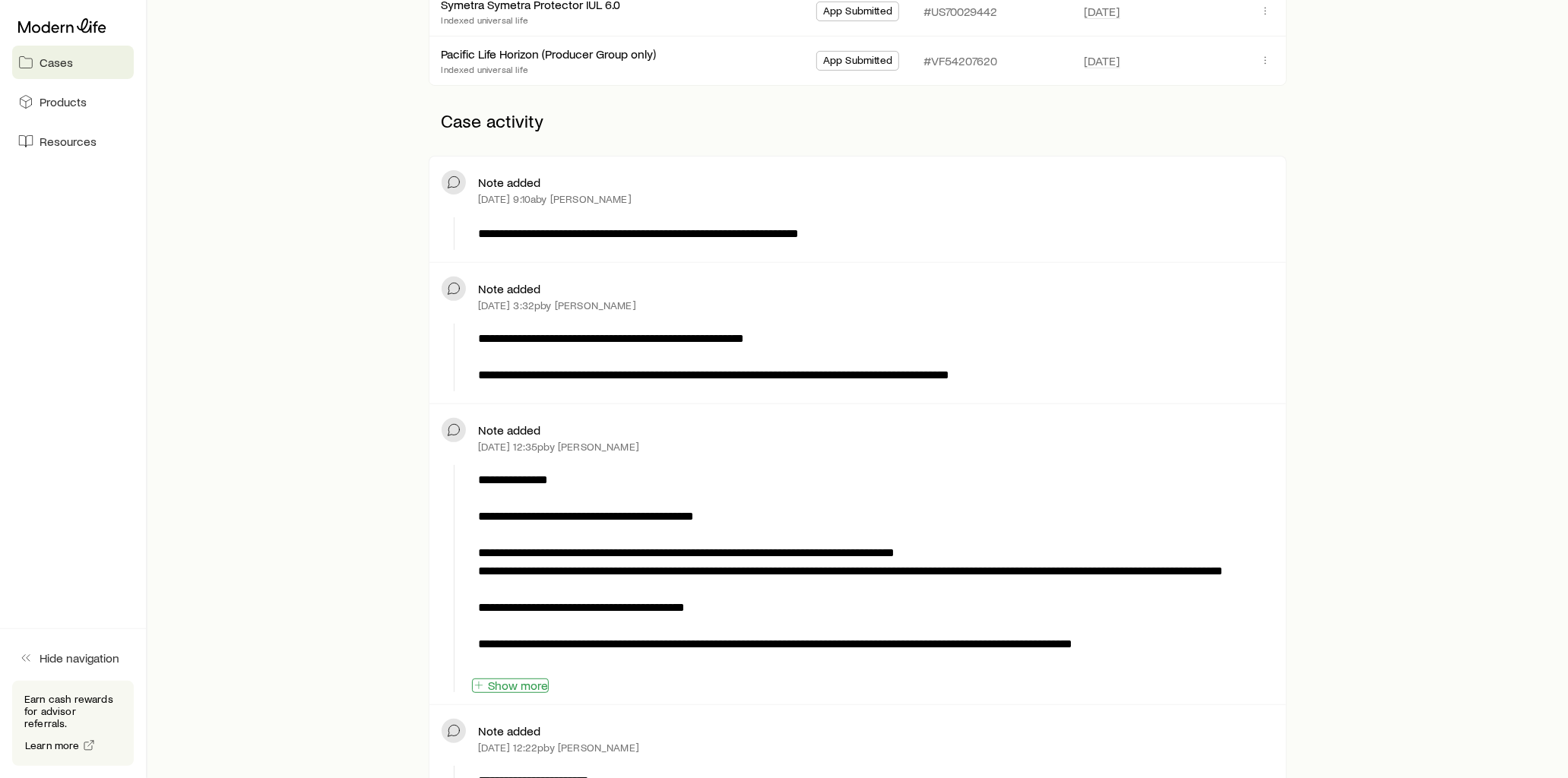
click at [525, 684] on button "Show more" at bounding box center [510, 685] width 77 height 14
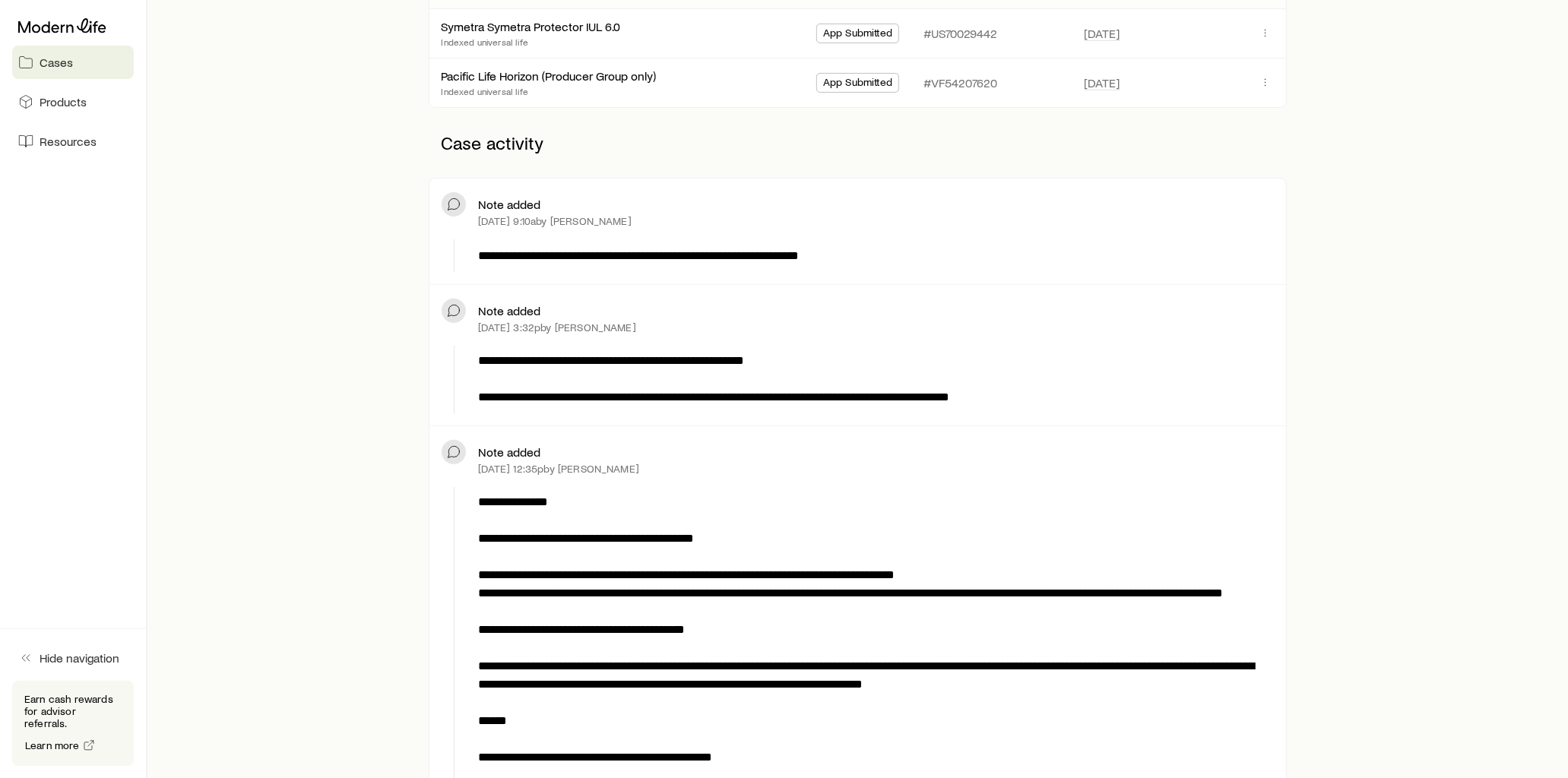
scroll to position [168, 0]
